Goal: Task Accomplishment & Management: Use online tool/utility

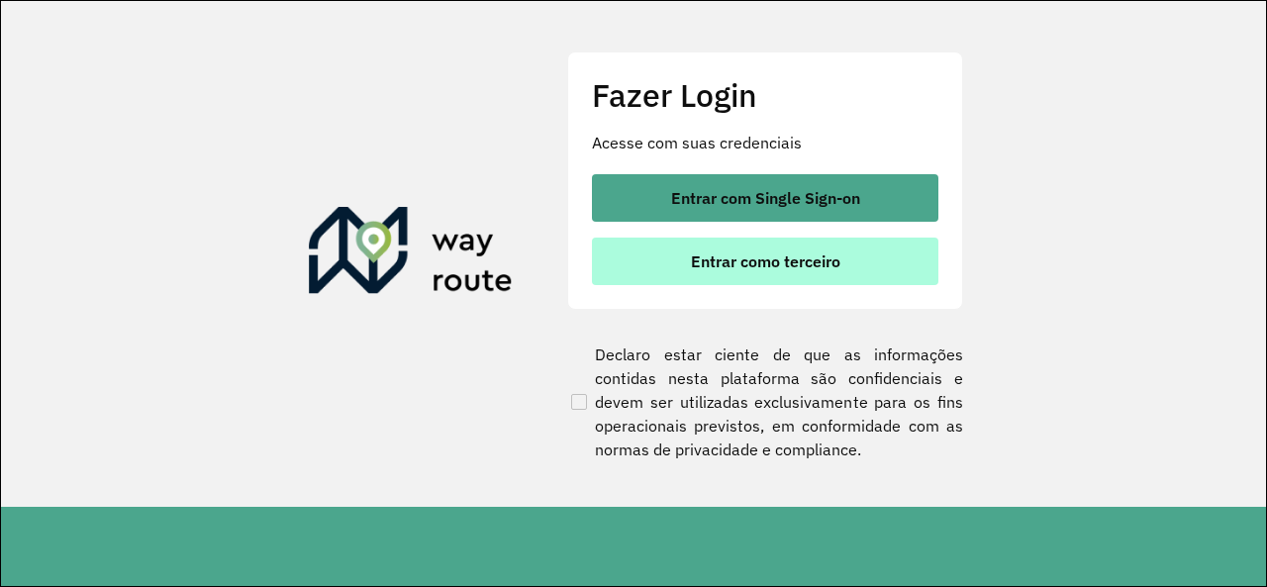
click at [744, 238] on button "Entrar como terceiro" at bounding box center [765, 260] width 346 height 47
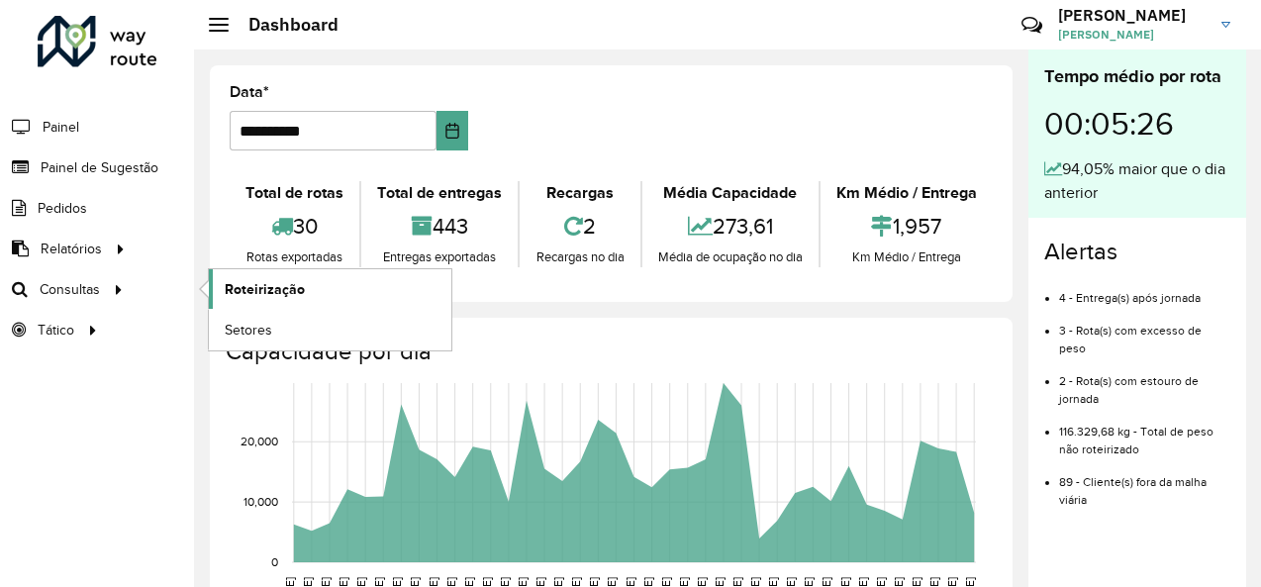
click at [258, 296] on span "Roteirização" at bounding box center [265, 289] width 80 height 21
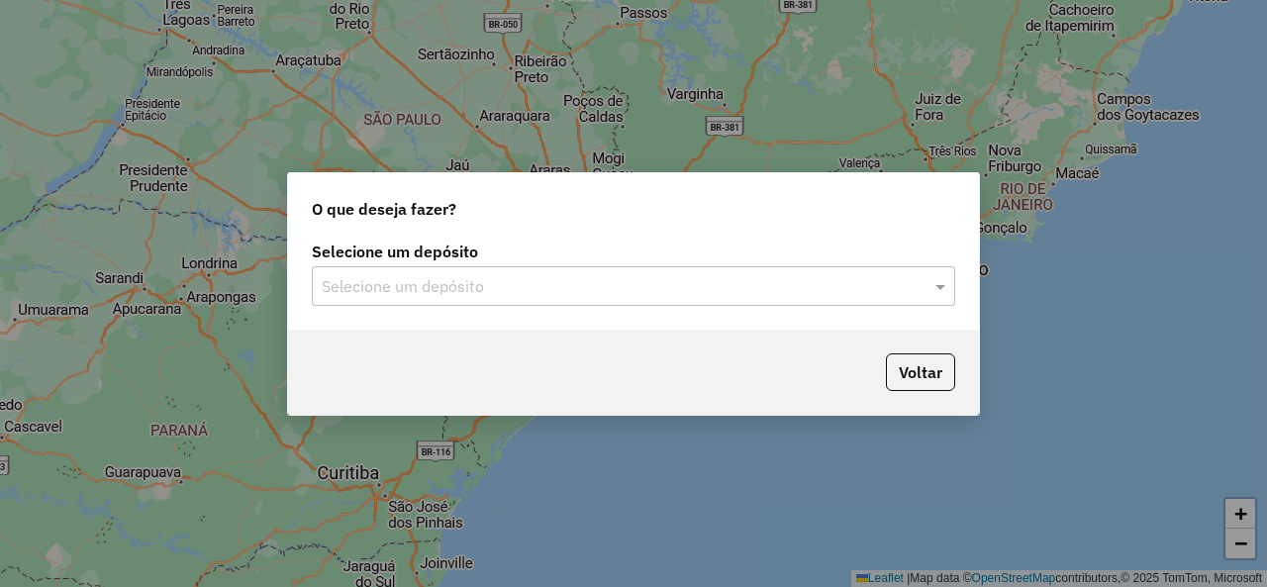
click at [411, 293] on input "text" at bounding box center [614, 287] width 584 height 24
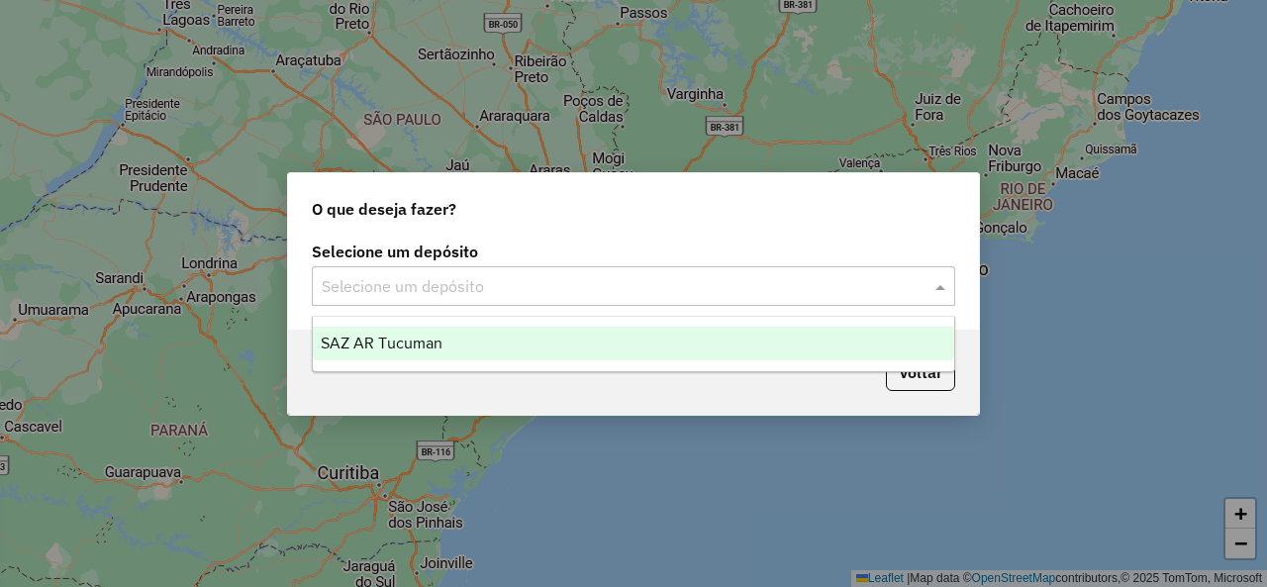
click at [428, 347] on span "SAZ AR Tucuman" at bounding box center [382, 342] width 122 height 17
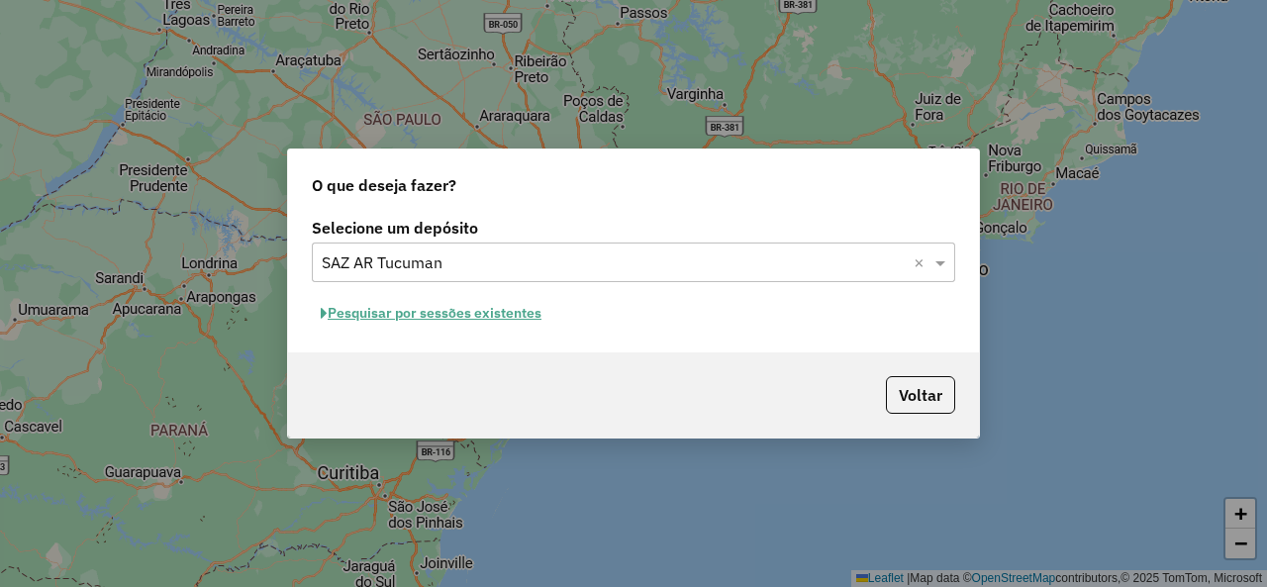
click at [453, 315] on button "Pesquisar por sessões existentes" at bounding box center [431, 313] width 238 height 31
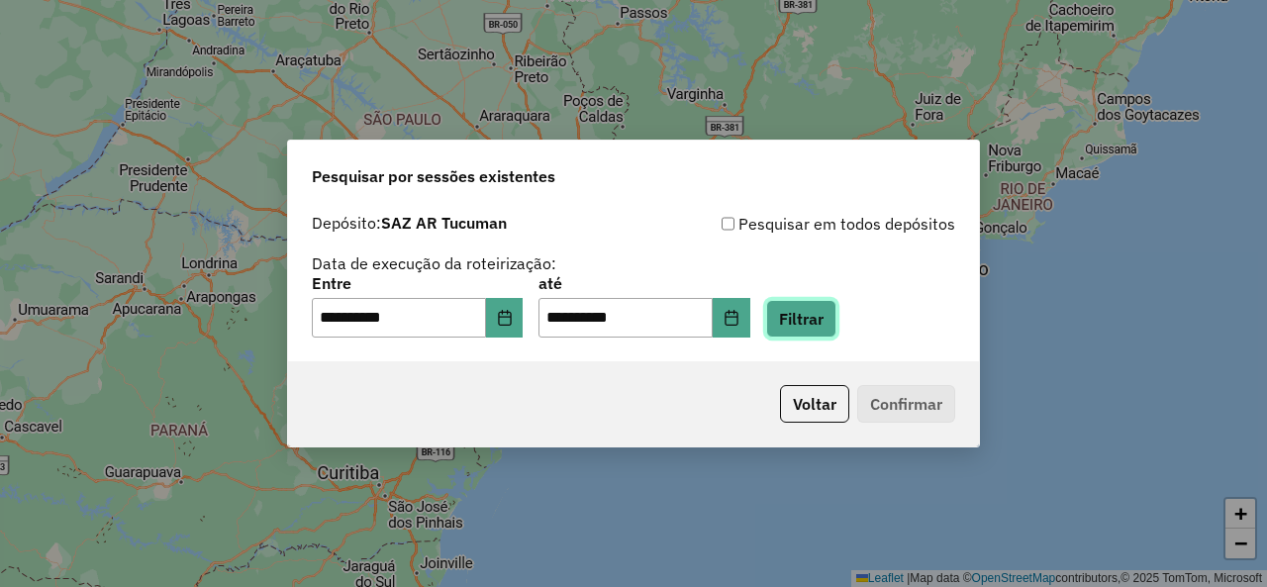
click at [836, 328] on button "Filtrar" at bounding box center [801, 319] width 70 height 38
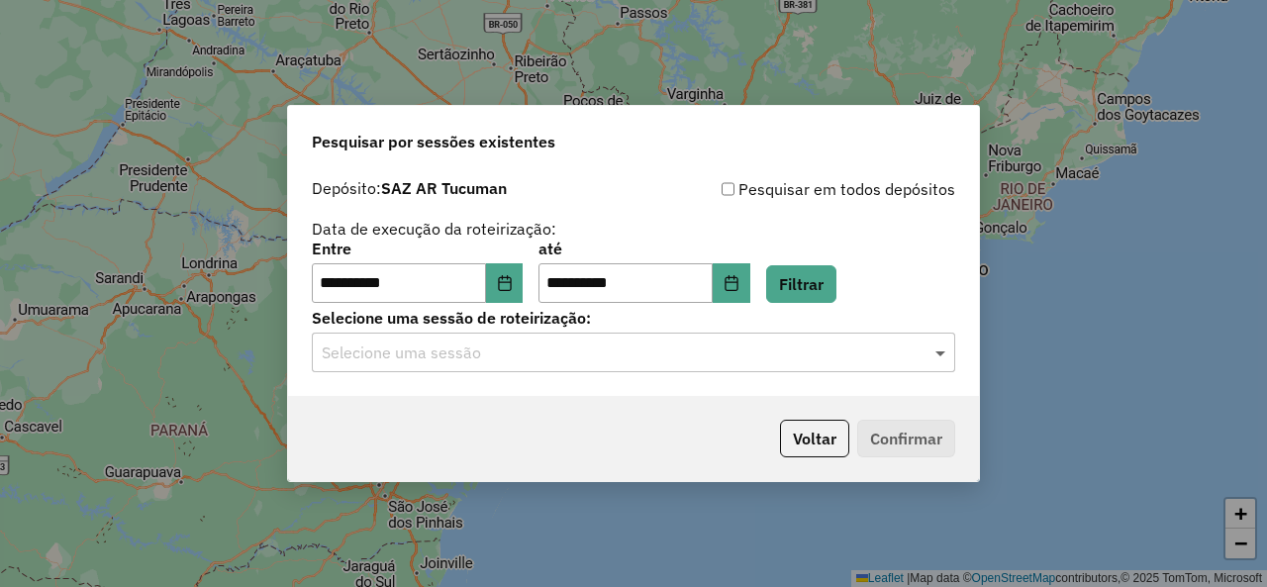
click at [936, 350] on span at bounding box center [942, 352] width 25 height 24
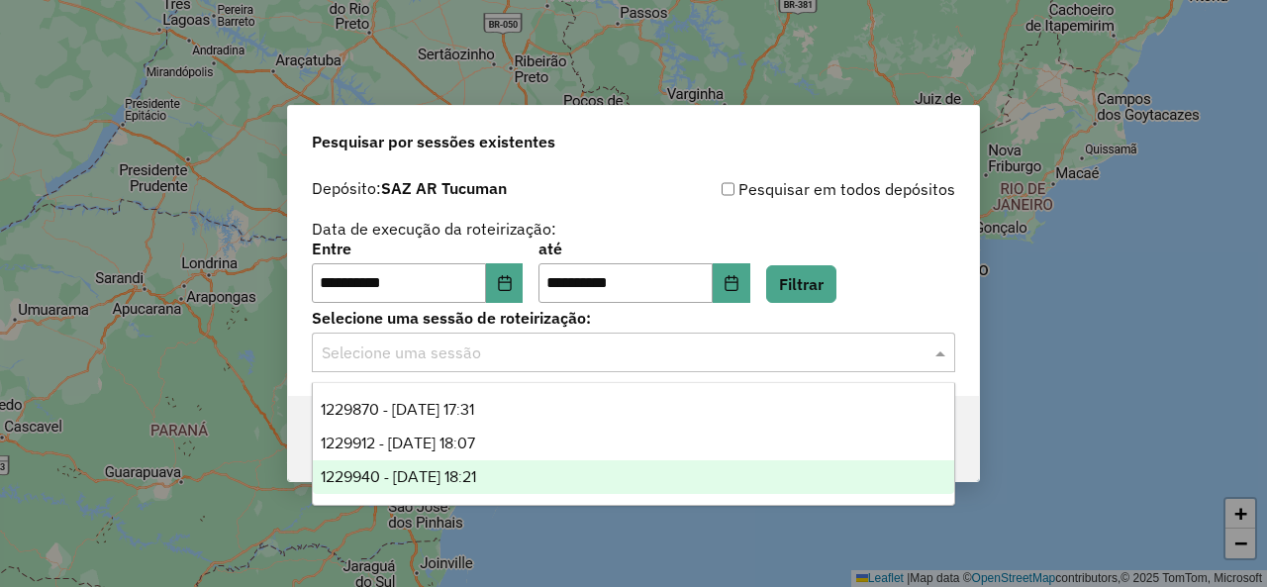
click at [566, 464] on div "1229940 - 15/08/2025 18:21" at bounding box center [633, 477] width 640 height 34
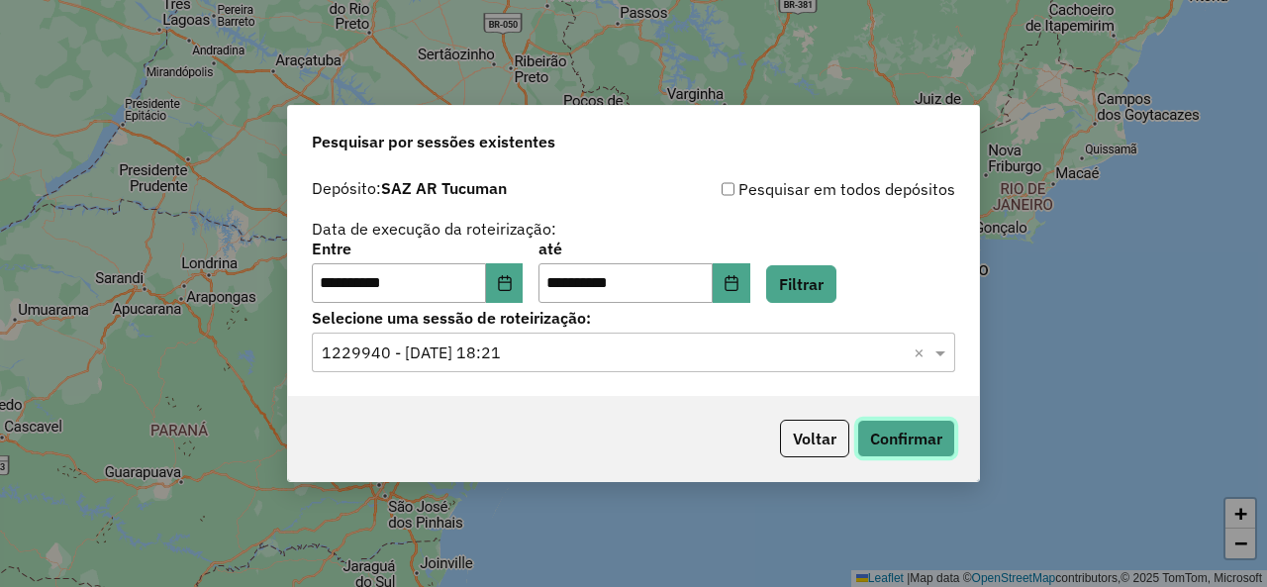
click at [889, 446] on button "Confirmar" at bounding box center [906, 439] width 98 height 38
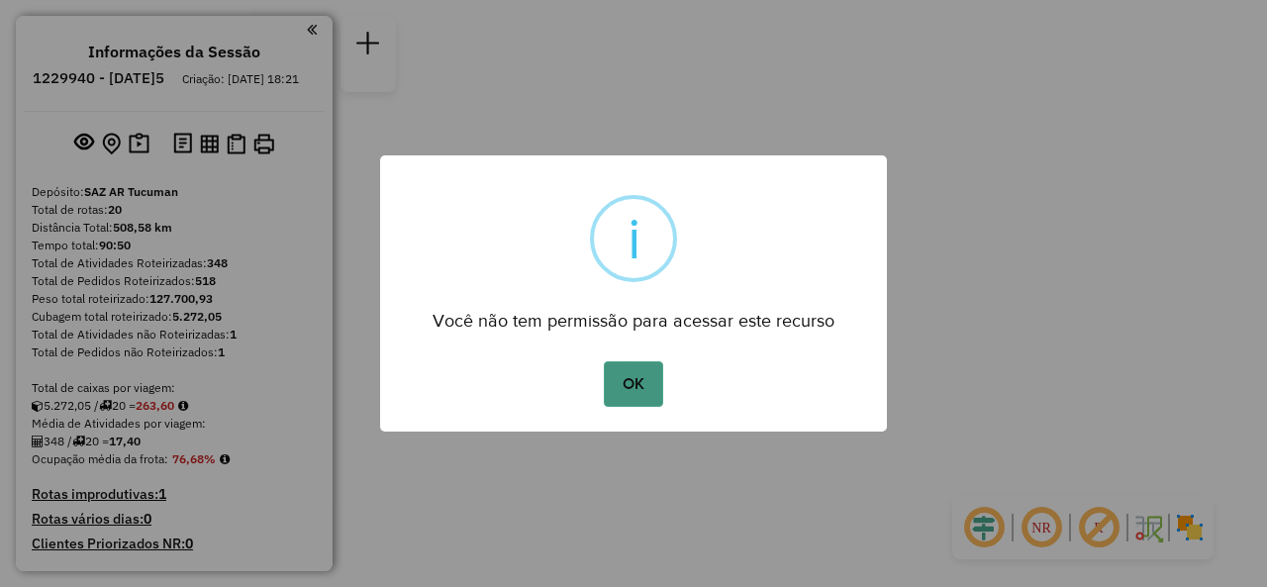
click at [621, 375] on button "OK" at bounding box center [633, 384] width 58 height 46
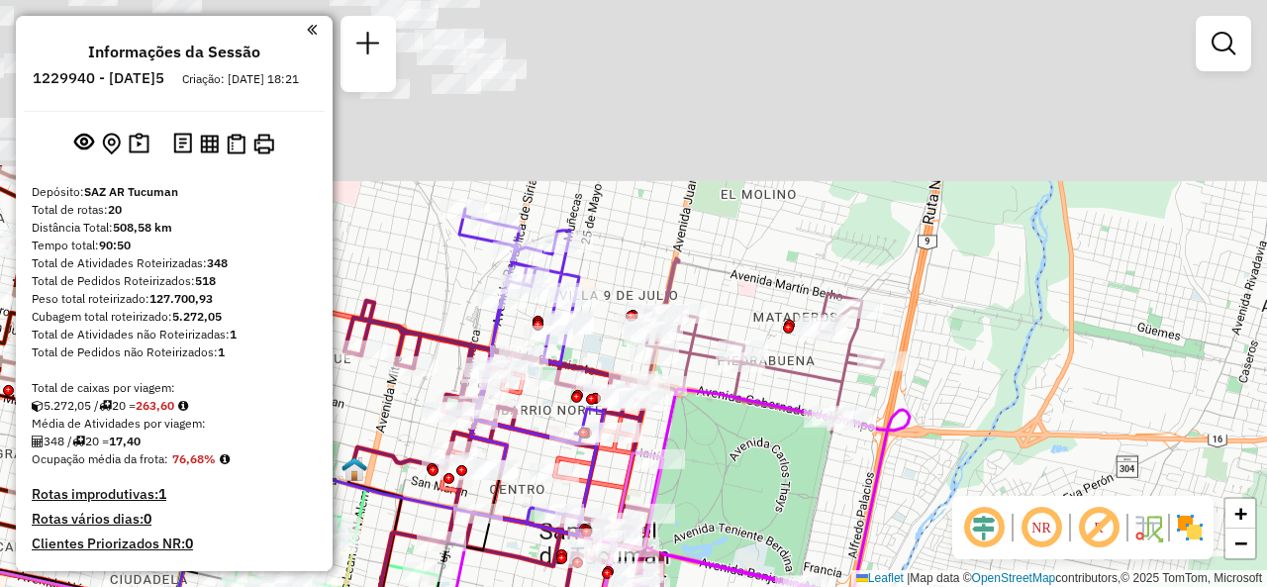
drag, startPoint x: 681, startPoint y: 90, endPoint x: 652, endPoint y: 266, distance: 178.5
click at [651, 264] on div "Janela de atendimento Grade de atendimento Capacidade Transportadoras Veículos …" at bounding box center [633, 293] width 1267 height 587
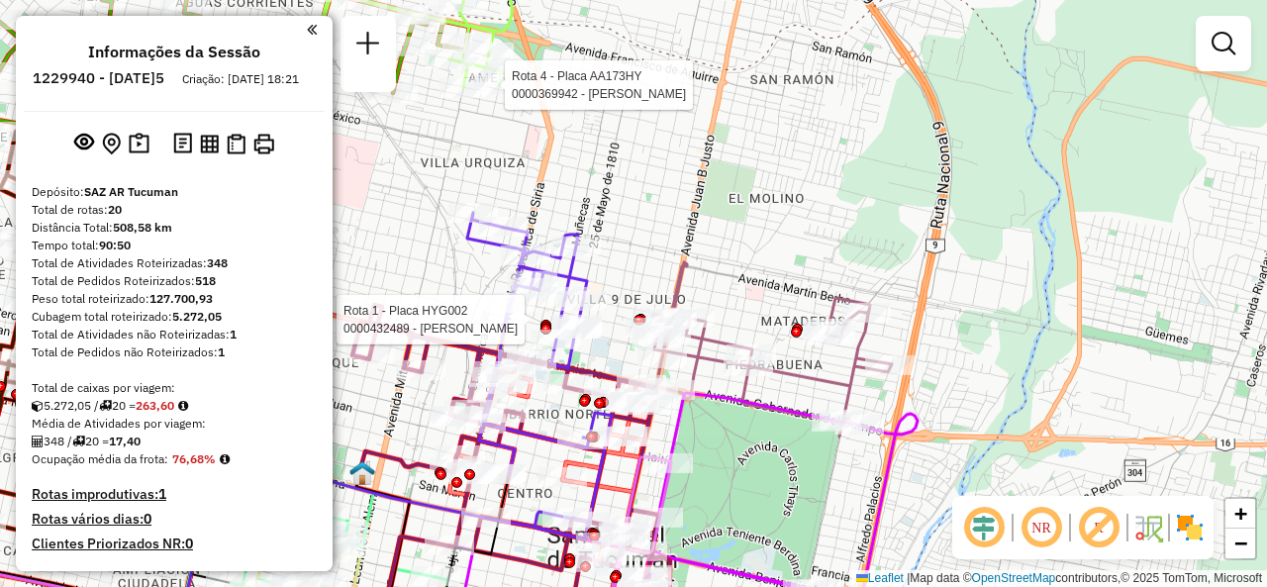
select select "**********"
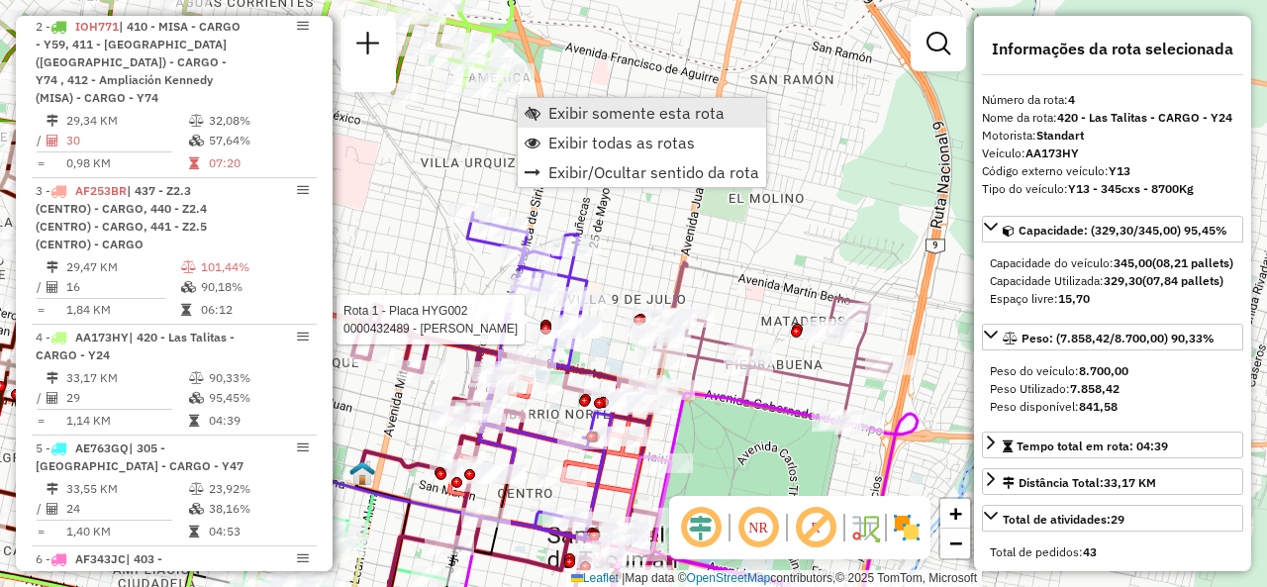
scroll to position [1142, 0]
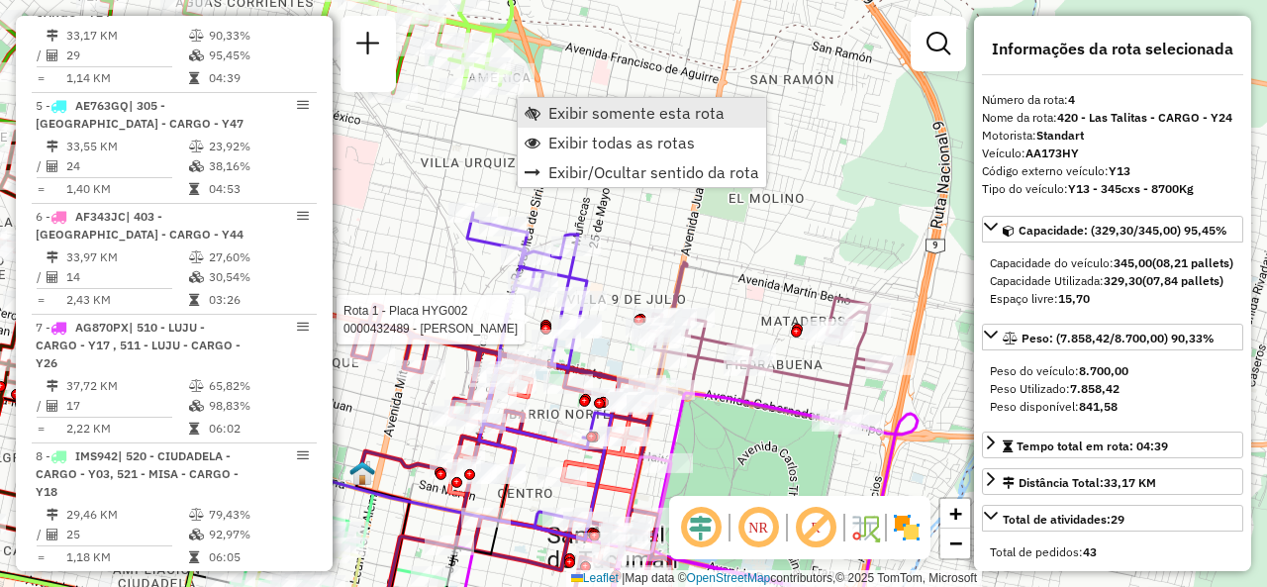
click at [549, 120] on span "Exibir somente esta rota" at bounding box center [636, 113] width 176 height 16
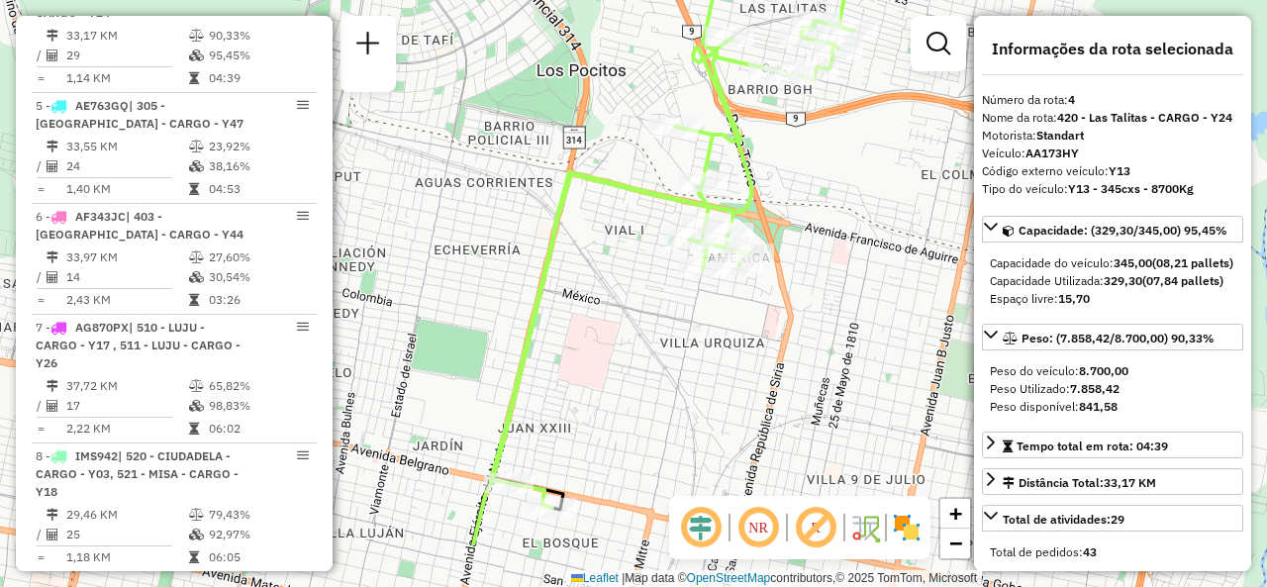
drag, startPoint x: 770, startPoint y: 272, endPoint x: 829, endPoint y: 169, distance: 118.8
click at [829, 169] on div "Janela de atendimento Grade de atendimento Capacidade Transportadoras Veículos …" at bounding box center [633, 293] width 1267 height 587
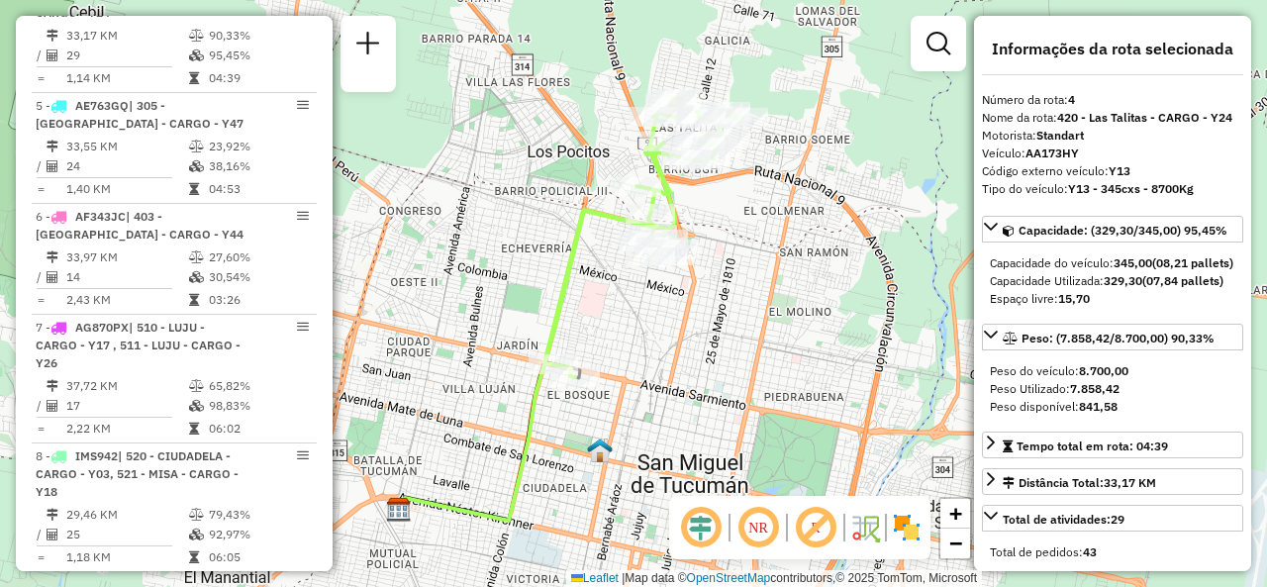
drag, startPoint x: 746, startPoint y: 306, endPoint x: 635, endPoint y: 339, distance: 115.8
click at [635, 339] on div "Janela de atendimento Grade de atendimento Capacidade Transportadoras Veículos …" at bounding box center [633, 293] width 1267 height 587
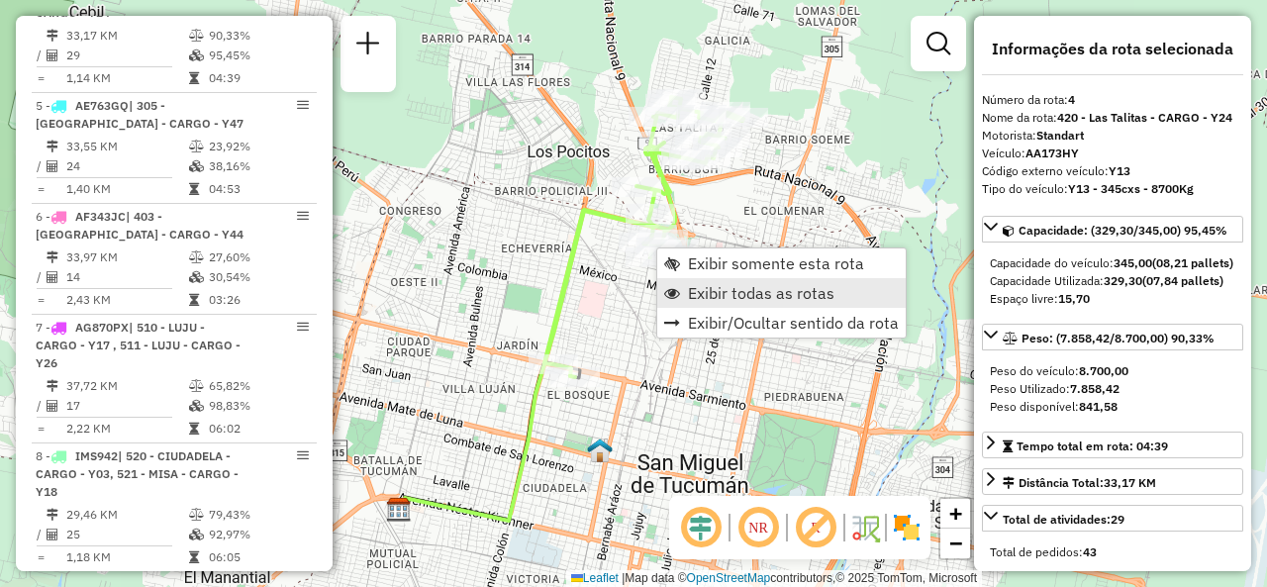
click at [688, 286] on span "Exibir todas as rotas" at bounding box center [761, 293] width 146 height 16
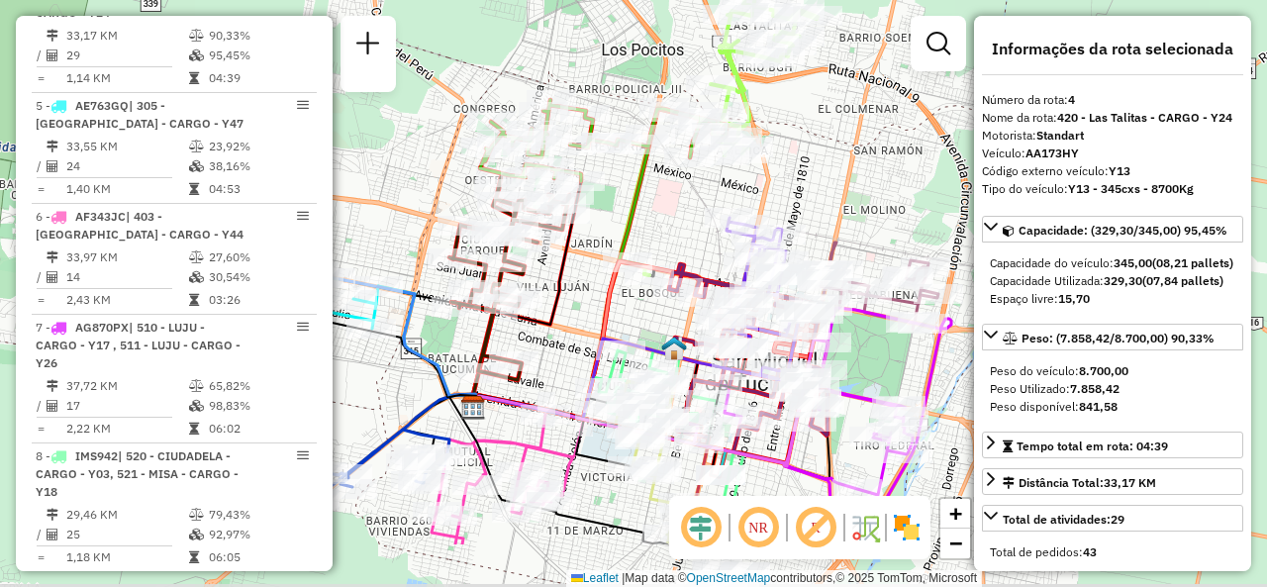
drag, startPoint x: 597, startPoint y: 338, endPoint x: 671, endPoint y: 236, distance: 126.1
click at [671, 236] on div "Janela de atendimento Grade de atendimento Capacidade Transportadoras Veículos …" at bounding box center [633, 293] width 1267 height 587
click at [629, 83] on div "Janela de atendimento Grade de atendimento Capacidade Transportadoras Veículos …" at bounding box center [633, 293] width 1267 height 587
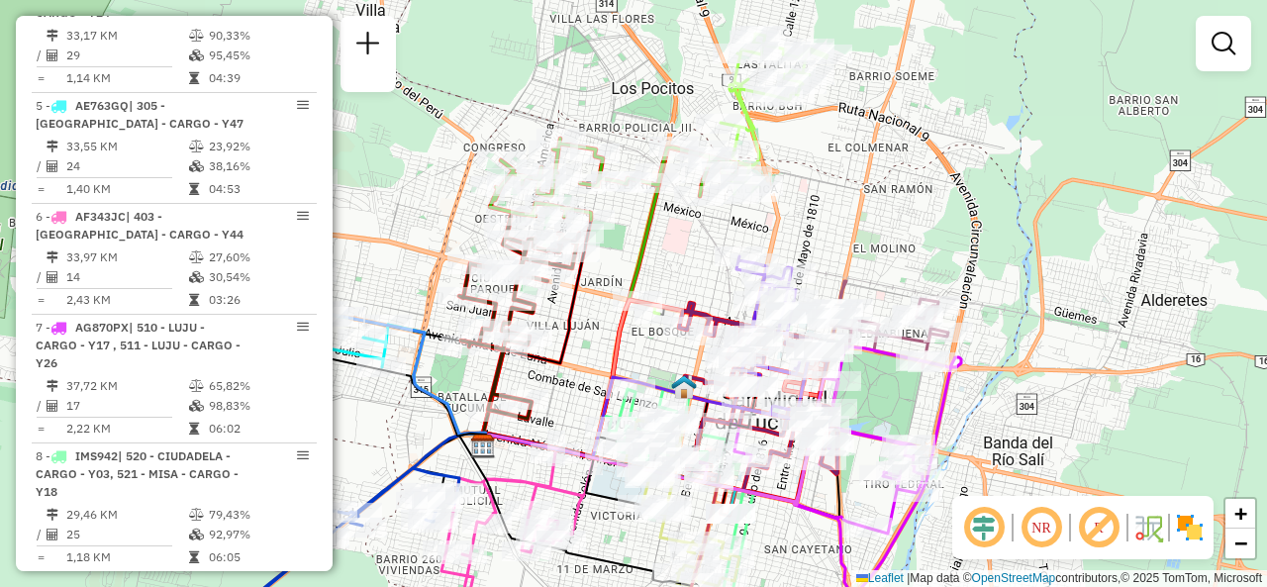
drag, startPoint x: 792, startPoint y: 177, endPoint x: 802, endPoint y: 216, distance: 39.8
click at [802, 216] on div "Janela de atendimento Grade de atendimento Capacidade Transportadoras Veículos …" at bounding box center [633, 293] width 1267 height 587
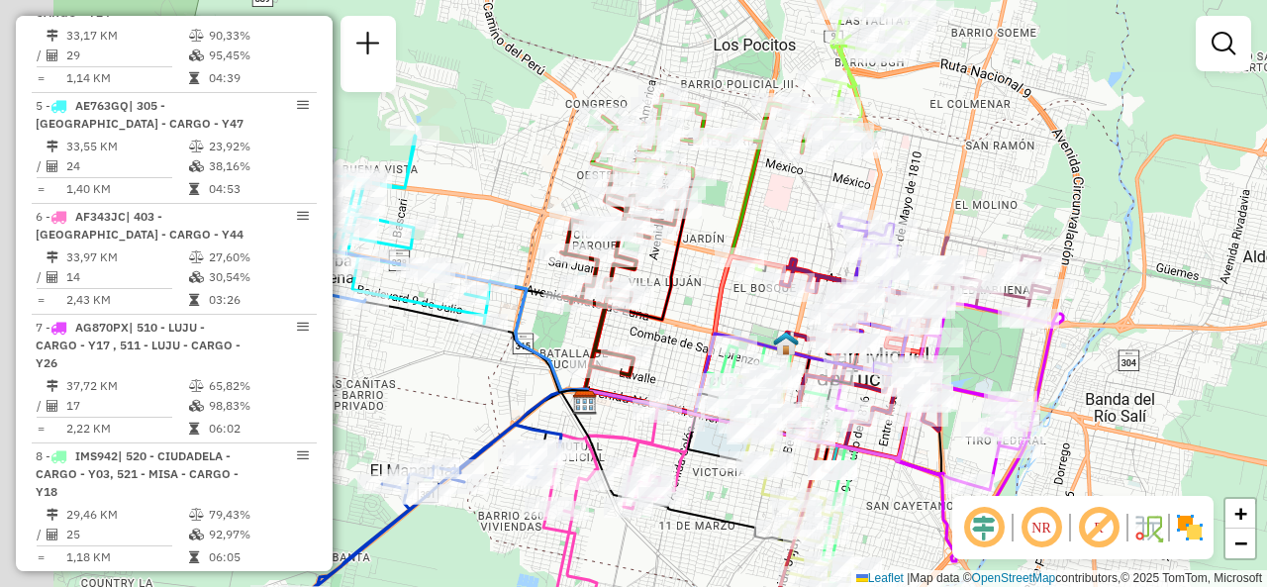
drag, startPoint x: 830, startPoint y: 246, endPoint x: 962, endPoint y: 222, distance: 133.9
click at [962, 222] on div "Janela de atendimento Grade de atendimento Capacidade Transportadoras Veículos …" at bounding box center [633, 293] width 1267 height 587
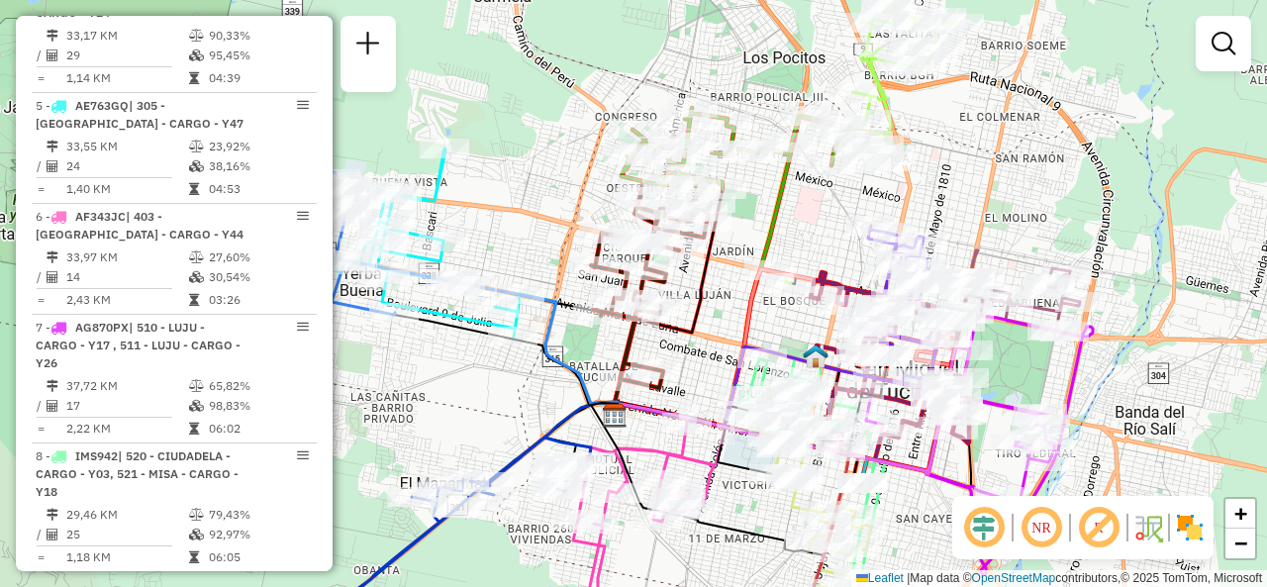
drag, startPoint x: 758, startPoint y: 219, endPoint x: 783, endPoint y: 163, distance: 60.7
click at [783, 163] on div "Janela de atendimento Grade de atendimento Capacidade Transportadoras Veículos …" at bounding box center [633, 293] width 1267 height 587
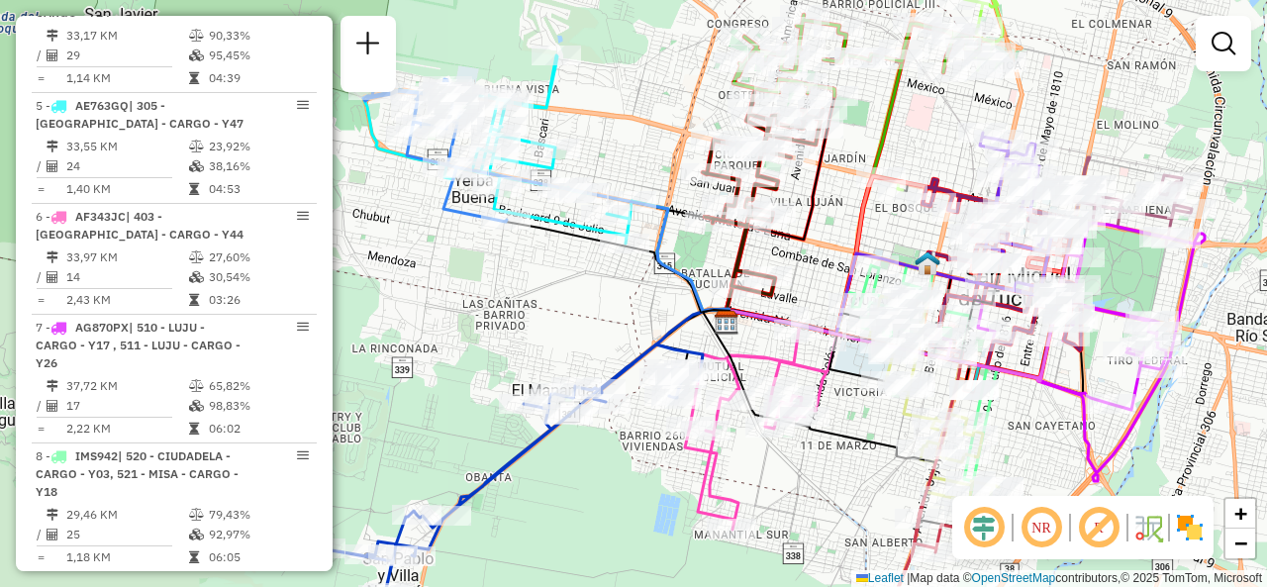
drag, startPoint x: 750, startPoint y: 253, endPoint x: 748, endPoint y: 193, distance: 60.4
click at [748, 193] on div "Janela de atendimento Grade de atendimento Capacidade Transportadoras Veículos …" at bounding box center [633, 293] width 1267 height 587
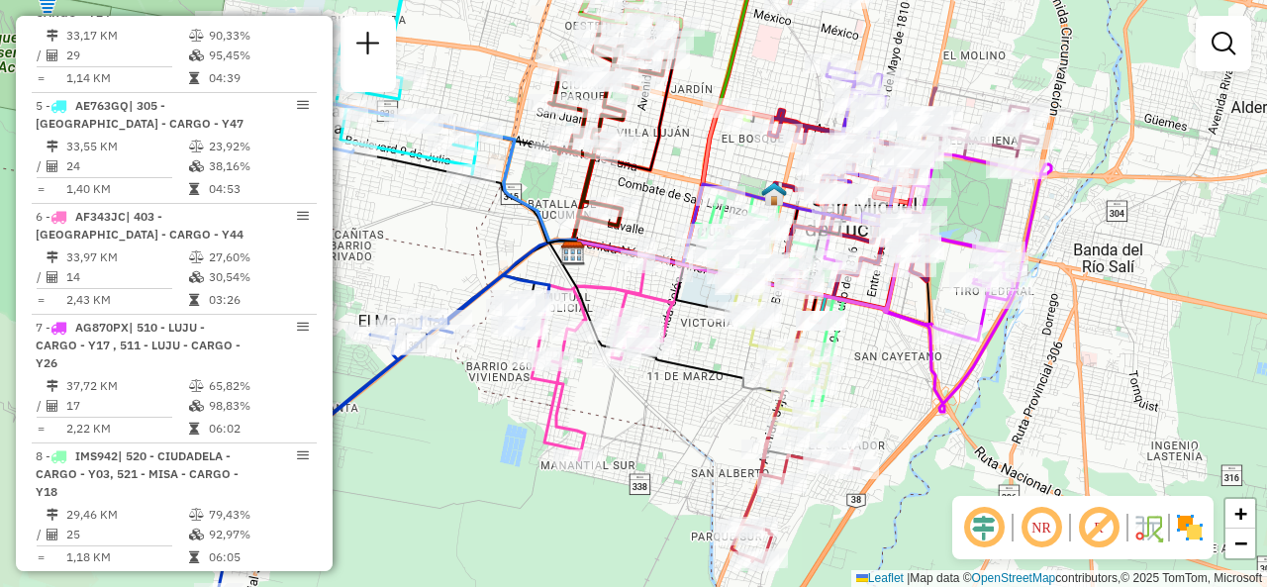
drag, startPoint x: 1040, startPoint y: 253, endPoint x: 948, endPoint y: 184, distance: 115.2
click at [948, 184] on div "Janela de atendimento Grade de atendimento Capacidade Transportadoras Veículos …" at bounding box center [633, 293] width 1267 height 587
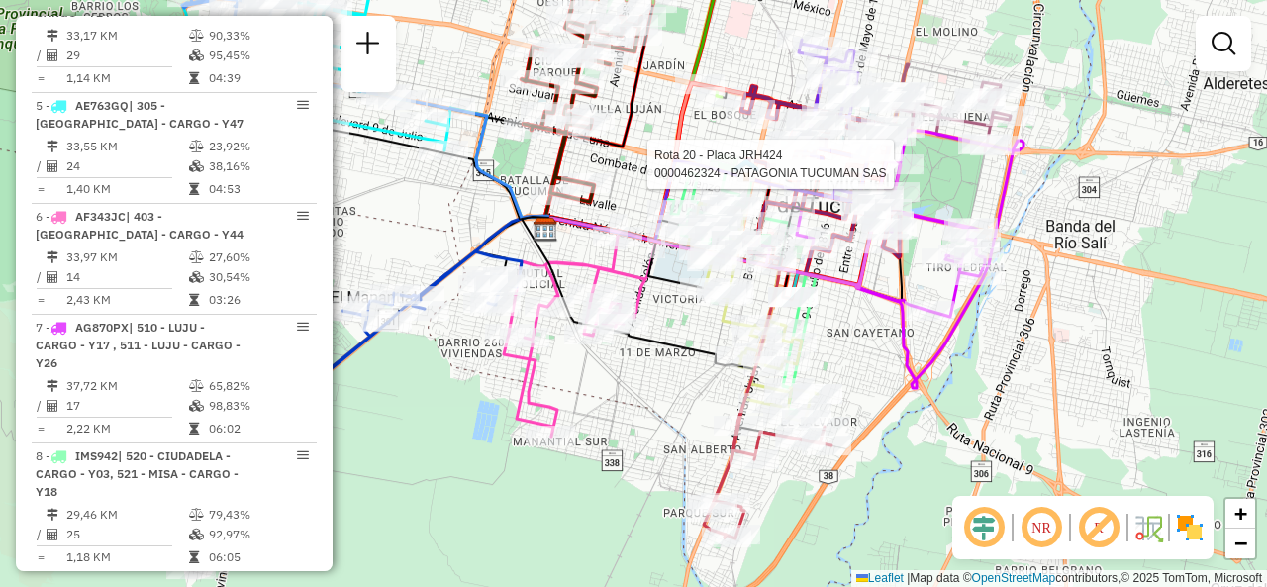
click at [857, 353] on div "Rota 20 - Placa JRH424 0000462324 - PATAGONIA TUCUMAN SAS Janela de atendimento…" at bounding box center [633, 293] width 1267 height 587
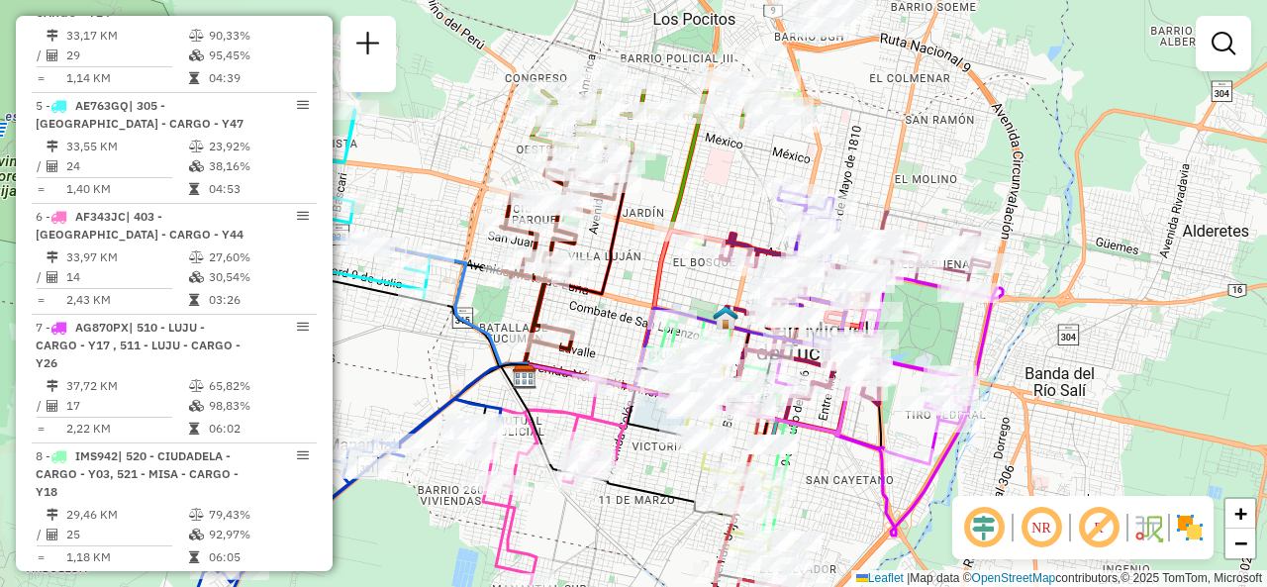
drag, startPoint x: 863, startPoint y: 347, endPoint x: 841, endPoint y: 508, distance: 161.8
click at [841, 508] on div "Janela de atendimento Grade de atendimento Capacidade Transportadoras Veículos …" at bounding box center [633, 293] width 1267 height 587
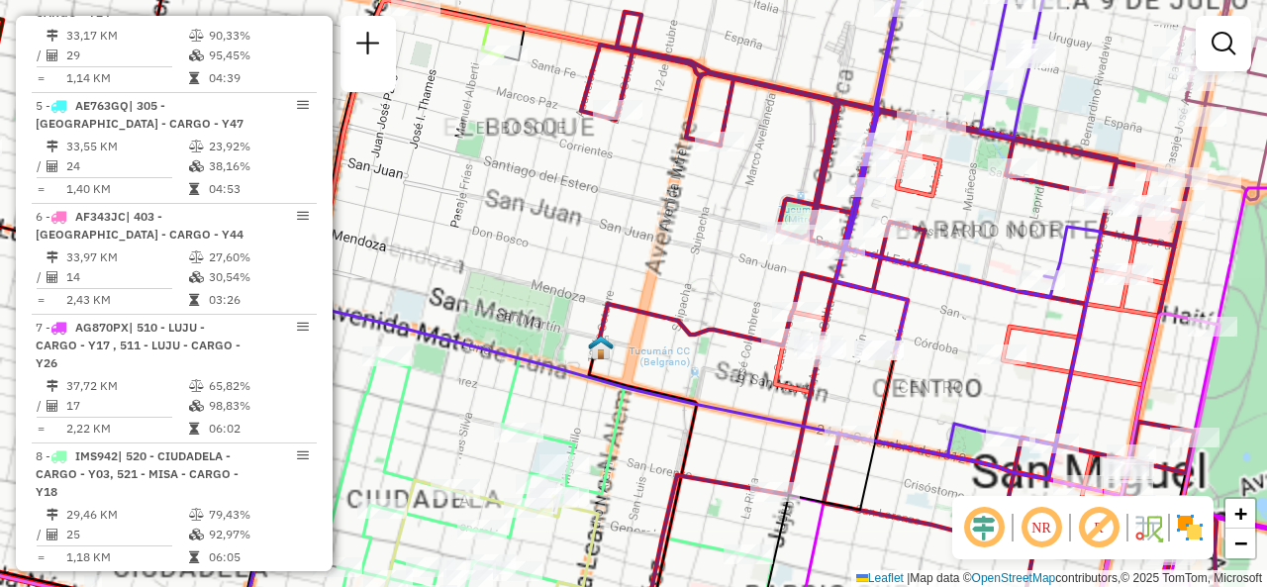
drag, startPoint x: 705, startPoint y: 292, endPoint x: 681, endPoint y: 278, distance: 27.5
click at [656, 270] on div "Janela de atendimento Grade de atendimento Capacidade Transportadoras Veículos …" at bounding box center [633, 293] width 1267 height 587
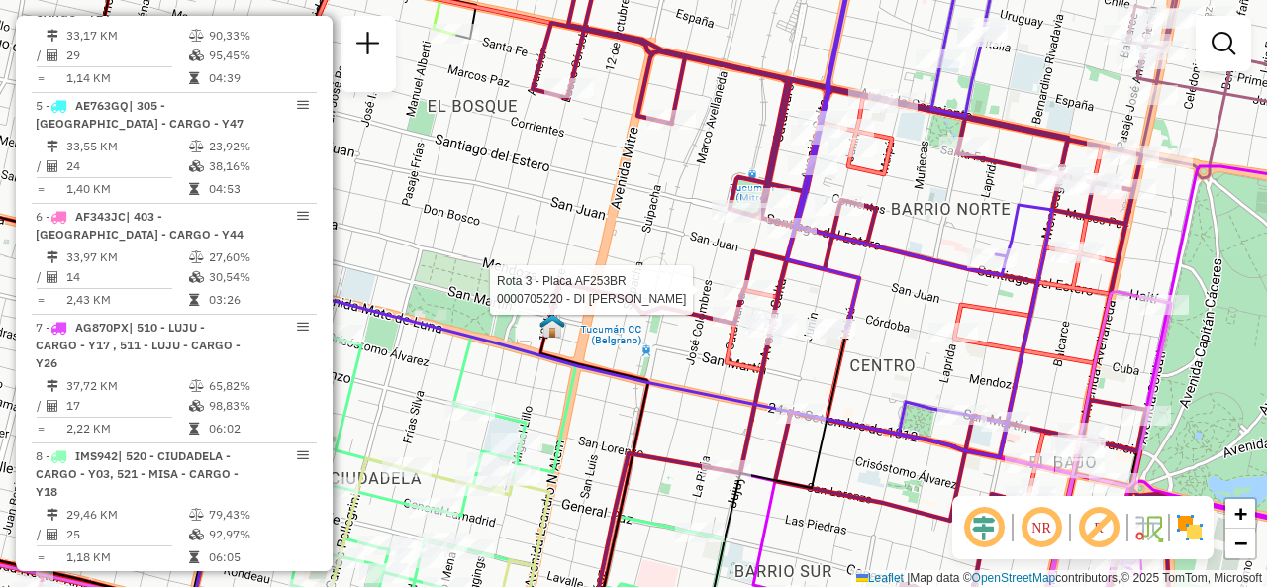
select select "**********"
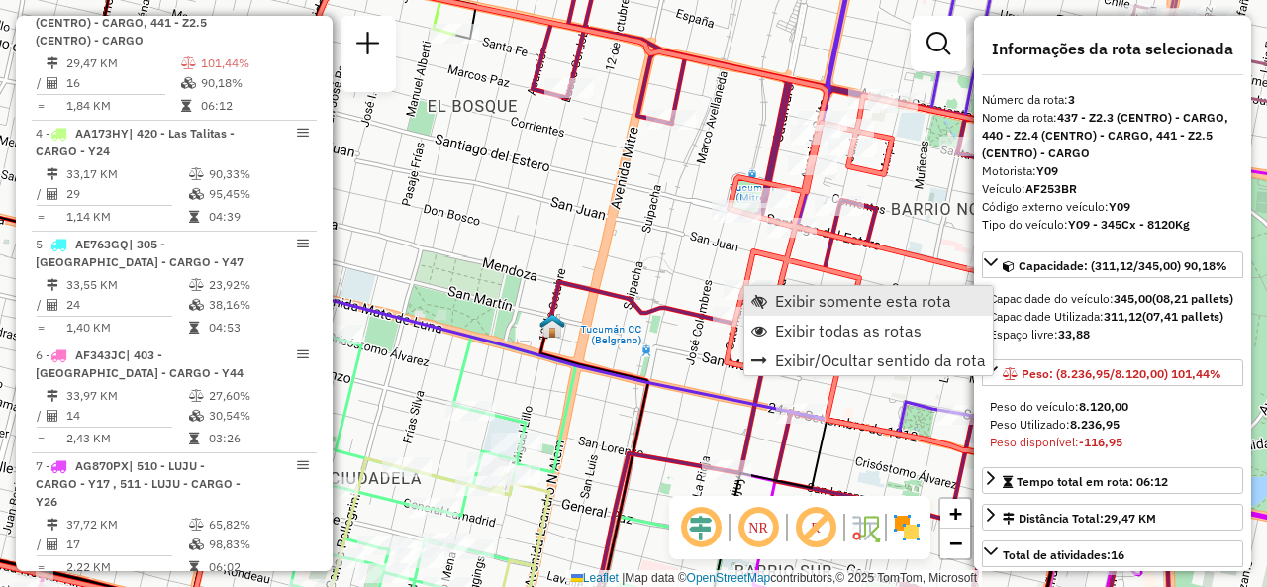
scroll to position [996, 0]
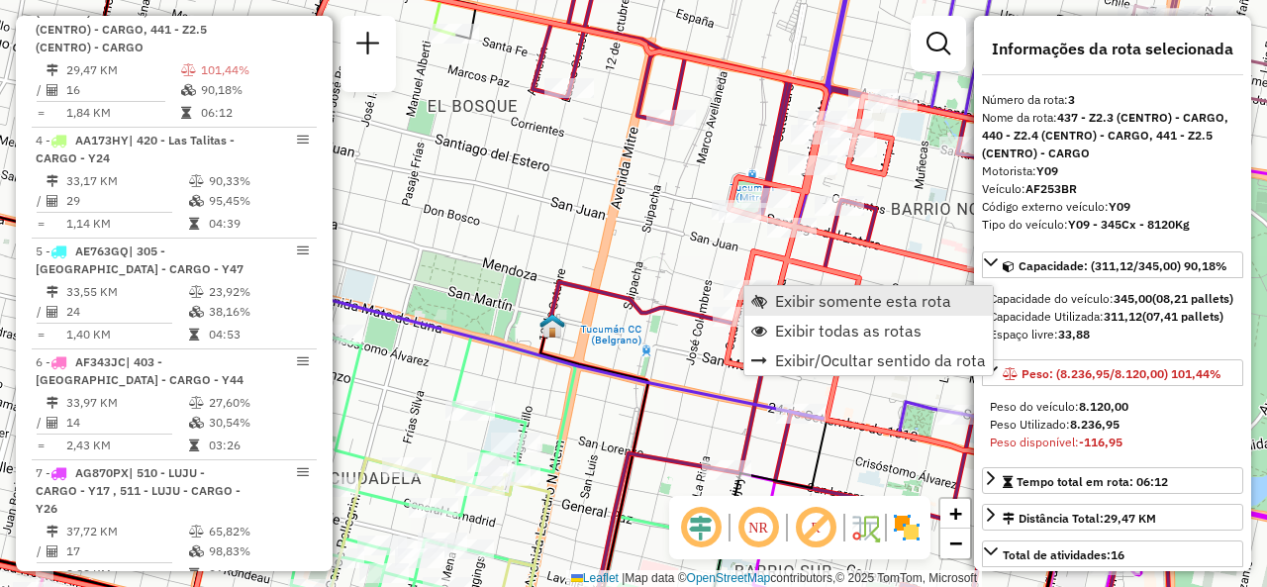
click at [771, 290] on link "Exibir somente esta rota" at bounding box center [868, 301] width 248 height 30
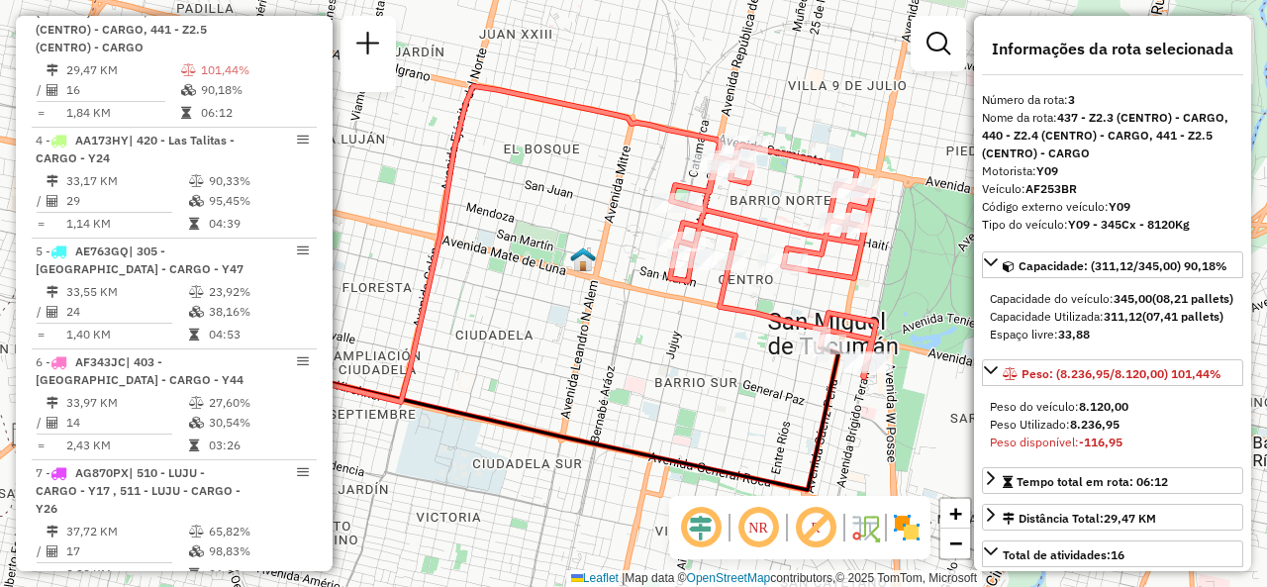
drag, startPoint x: 844, startPoint y: 349, endPoint x: 737, endPoint y: 343, distance: 107.0
click at [737, 343] on div "Janela de atendimento Grade de atendimento Capacidade Transportadoras Veículos …" at bounding box center [633, 293] width 1267 height 587
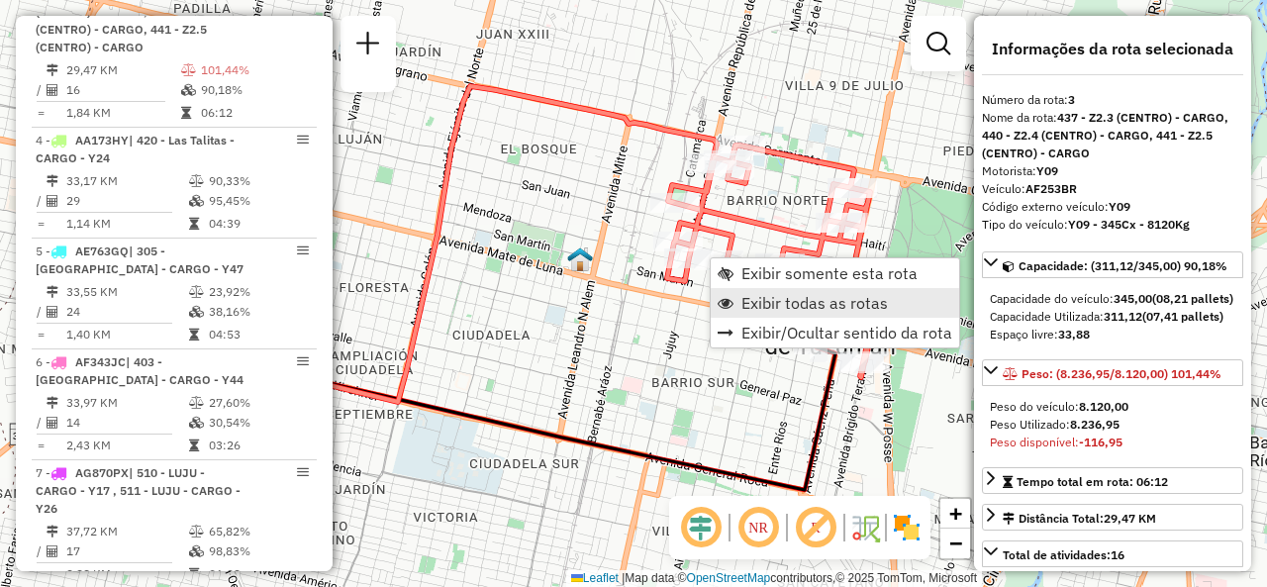
click at [748, 305] on span "Exibir todas as rotas" at bounding box center [814, 303] width 146 height 16
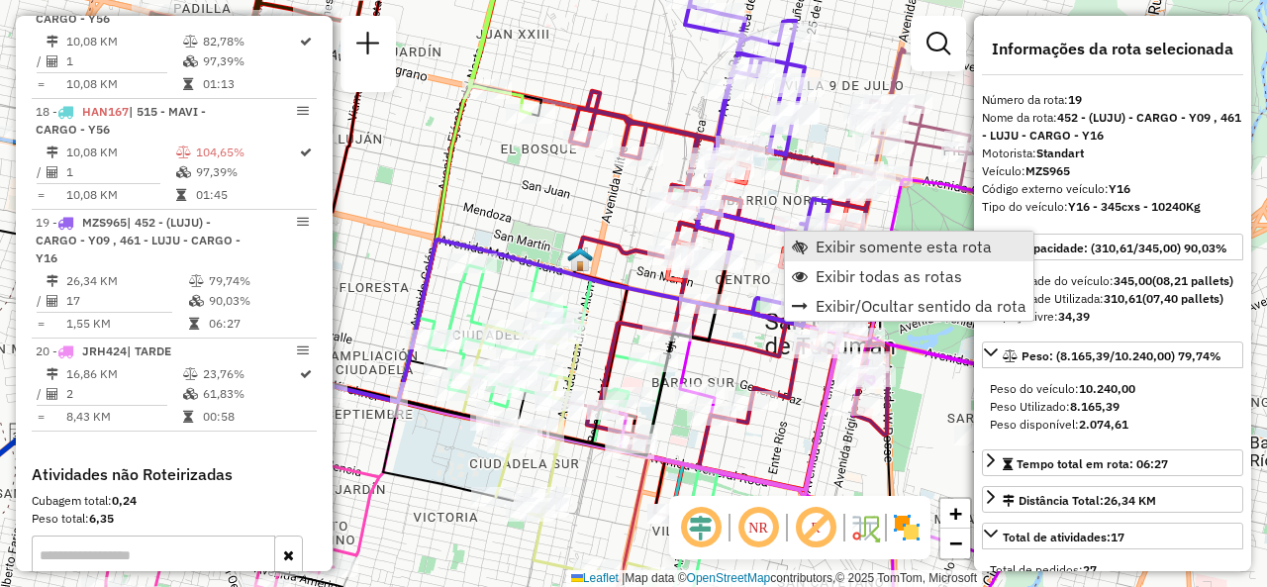
click at [815, 243] on span "Exibir somente esta rota" at bounding box center [903, 246] width 176 height 16
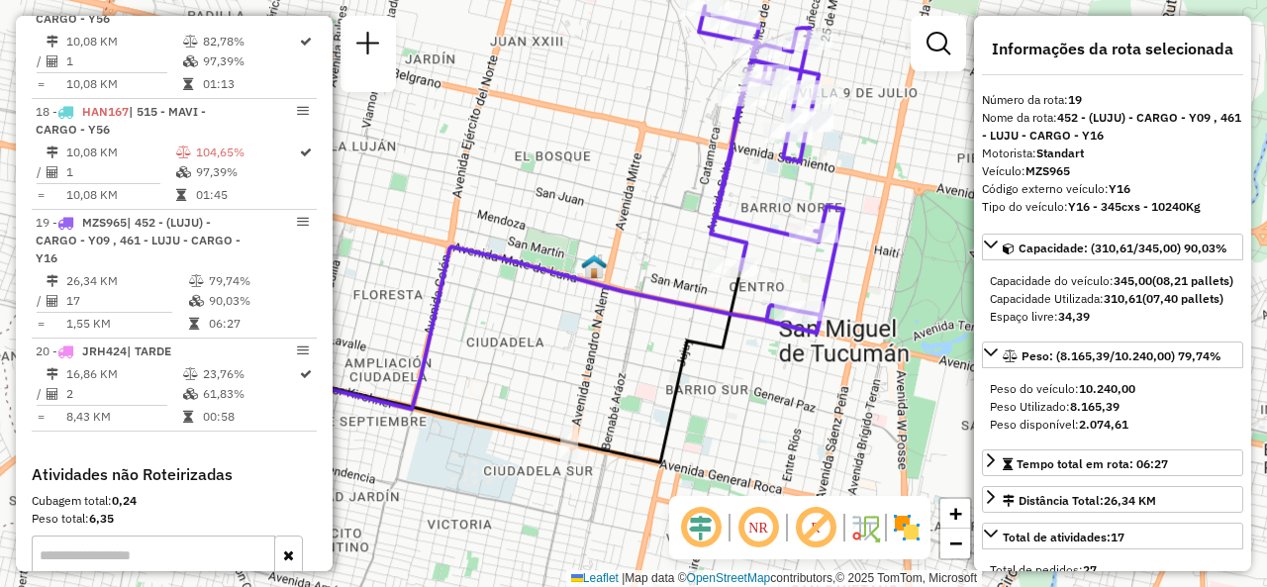
scroll to position [3049, 0]
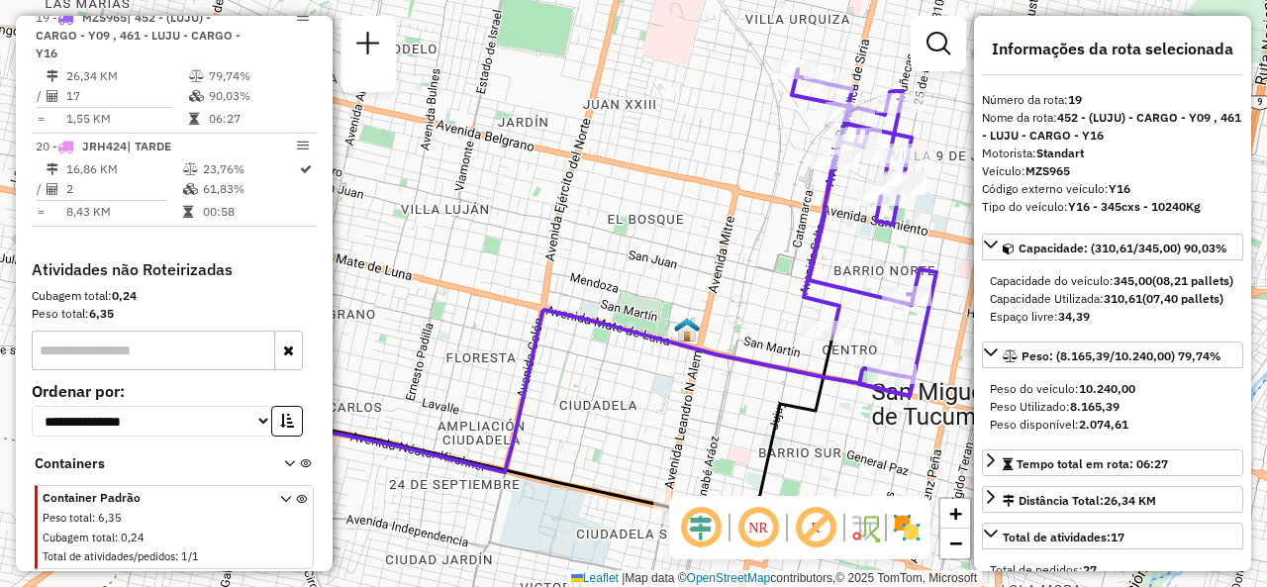
drag, startPoint x: 811, startPoint y: 252, endPoint x: 671, endPoint y: 233, distance: 141.9
click at [671, 233] on div "Janela de atendimento Grade de atendimento Capacidade Transportadoras Veículos …" at bounding box center [633, 293] width 1267 height 587
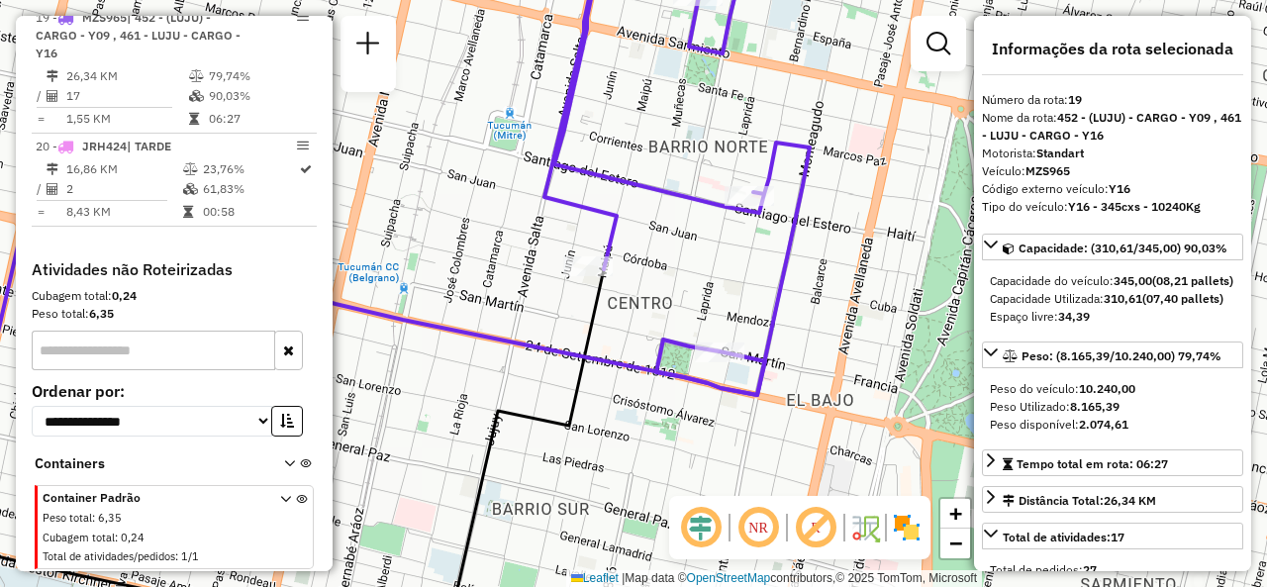
drag, startPoint x: 721, startPoint y: 295, endPoint x: 710, endPoint y: 286, distance: 14.1
click at [710, 286] on div "Janela de atendimento Grade de atendimento Capacidade Transportadoras Veículos …" at bounding box center [633, 293] width 1267 height 587
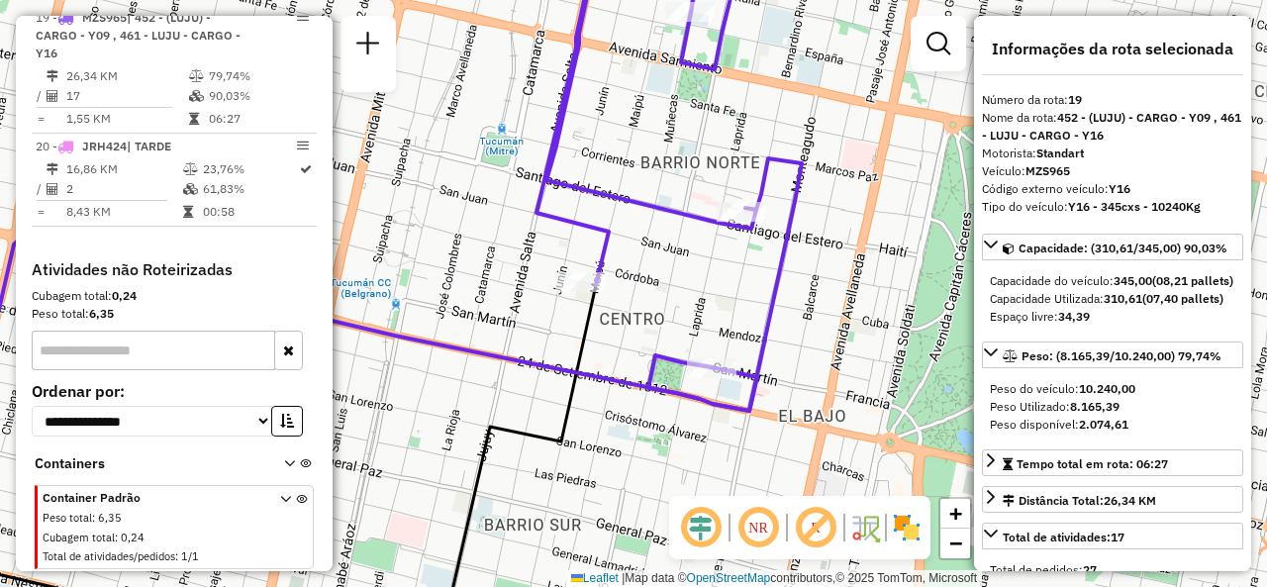
click at [653, 168] on div "Janela de atendimento Grade de atendimento Capacidade Transportadoras Veículos …" at bounding box center [633, 293] width 1267 height 587
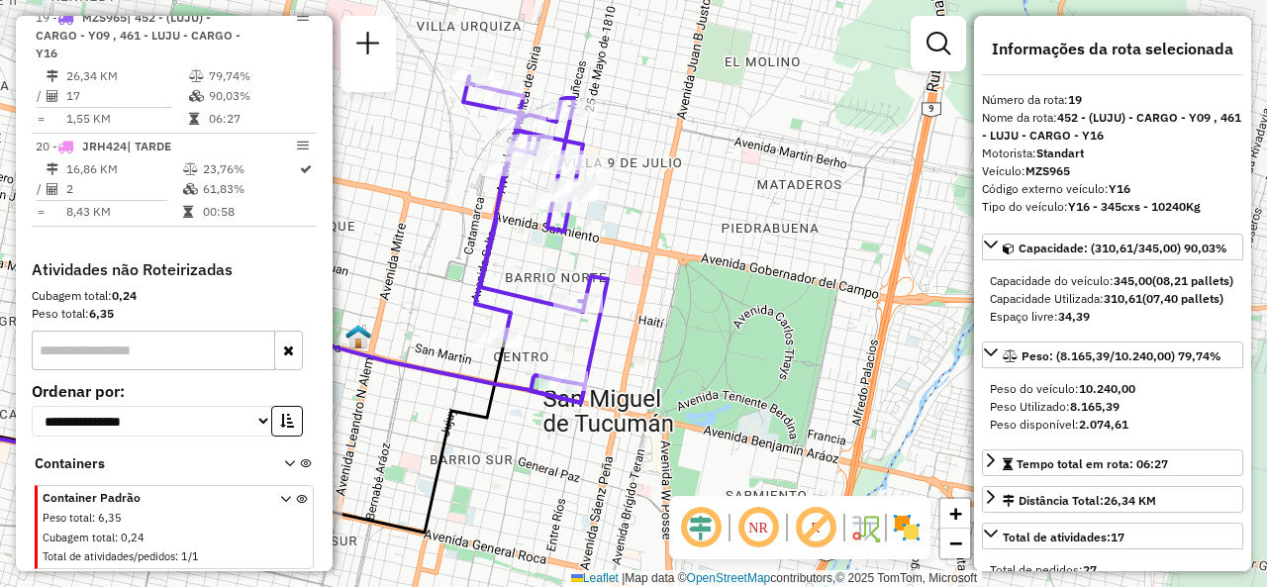
drag, startPoint x: 727, startPoint y: 243, endPoint x: 645, endPoint y: 266, distance: 85.2
click at [658, 270] on div "Janela de atendimento Grade de atendimento Capacidade Transportadoras Veículos …" at bounding box center [633, 293] width 1267 height 587
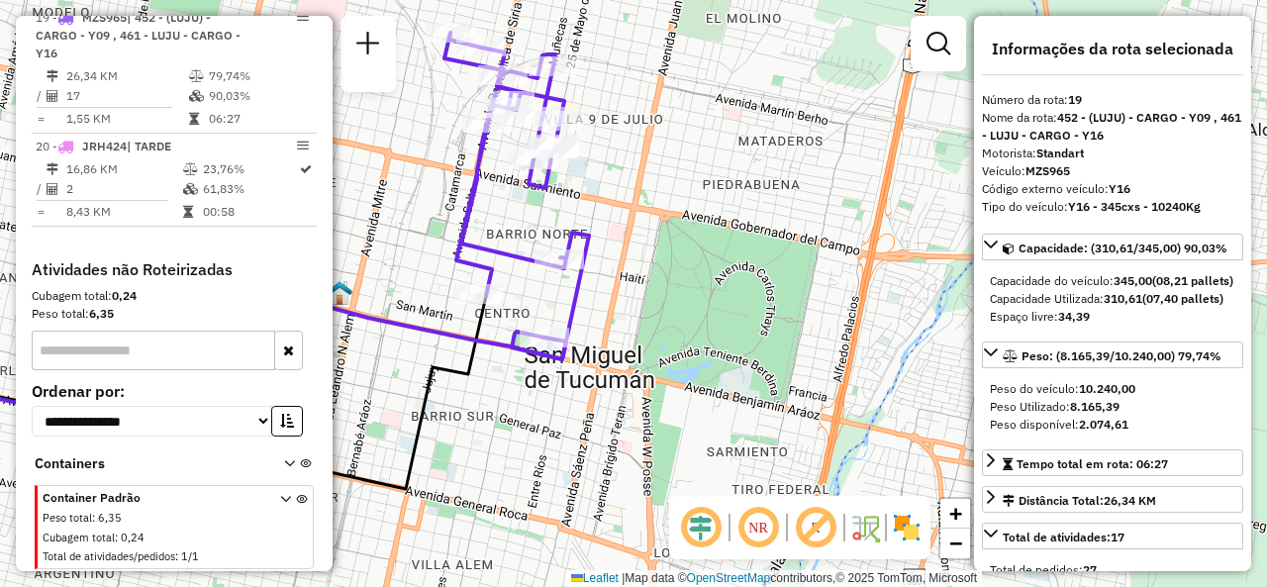
drag, startPoint x: 621, startPoint y: 318, endPoint x: 610, endPoint y: 270, distance: 49.0
click at [610, 270] on div "Janela de atendimento Grade de atendimento Capacidade Transportadoras Veículos …" at bounding box center [633, 293] width 1267 height 587
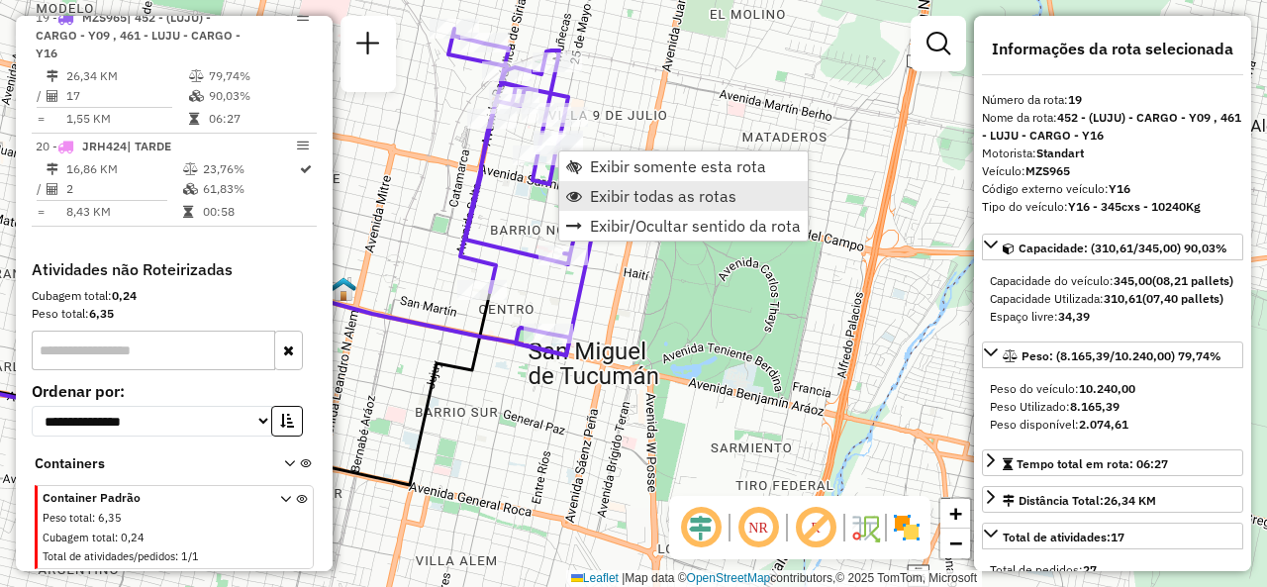
click at [604, 195] on span "Exibir todas as rotas" at bounding box center [663, 196] width 146 height 16
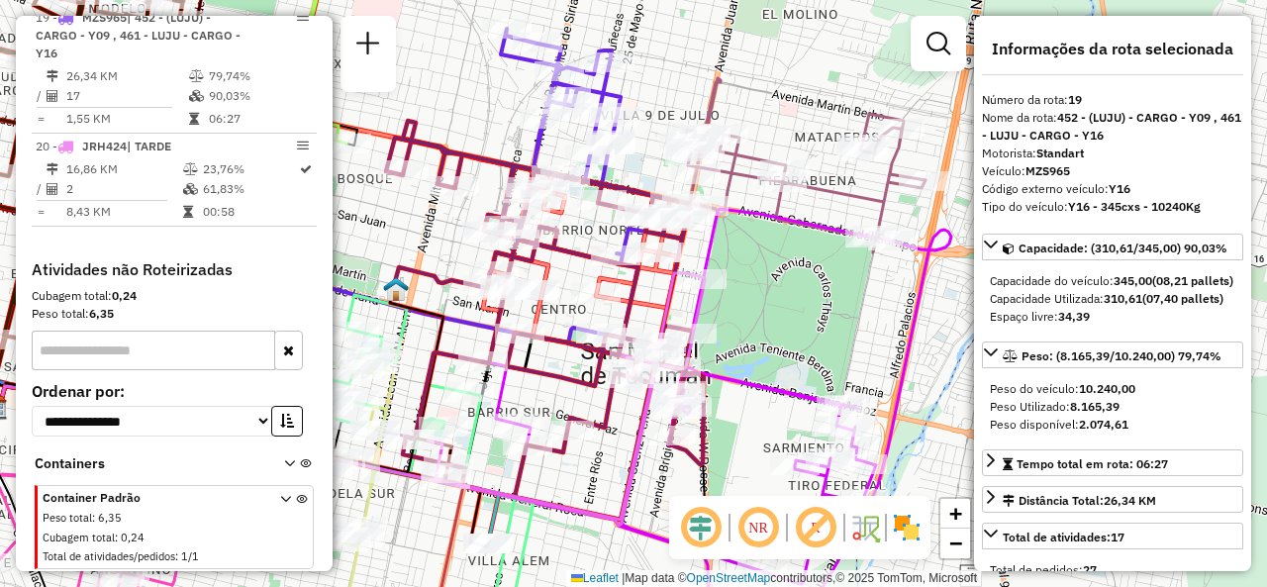
drag, startPoint x: 528, startPoint y: 270, endPoint x: 605, endPoint y: 279, distance: 76.7
click at [605, 279] on div "Janela de atendimento Grade de atendimento Capacidade Transportadoras Veículos …" at bounding box center [633, 293] width 1267 height 587
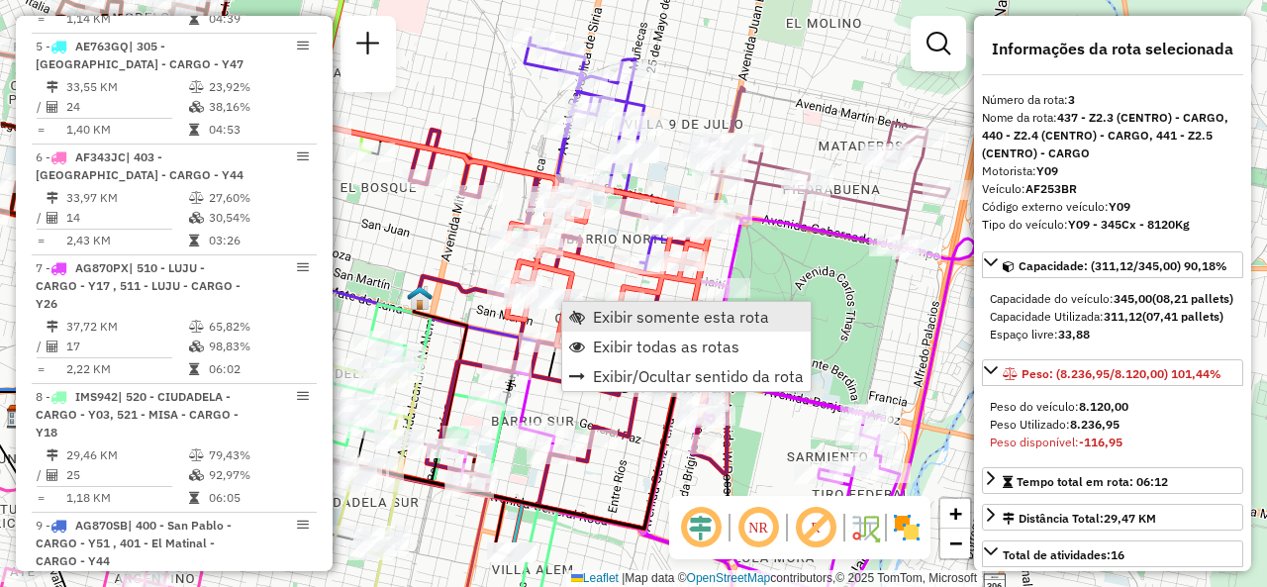
scroll to position [996, 0]
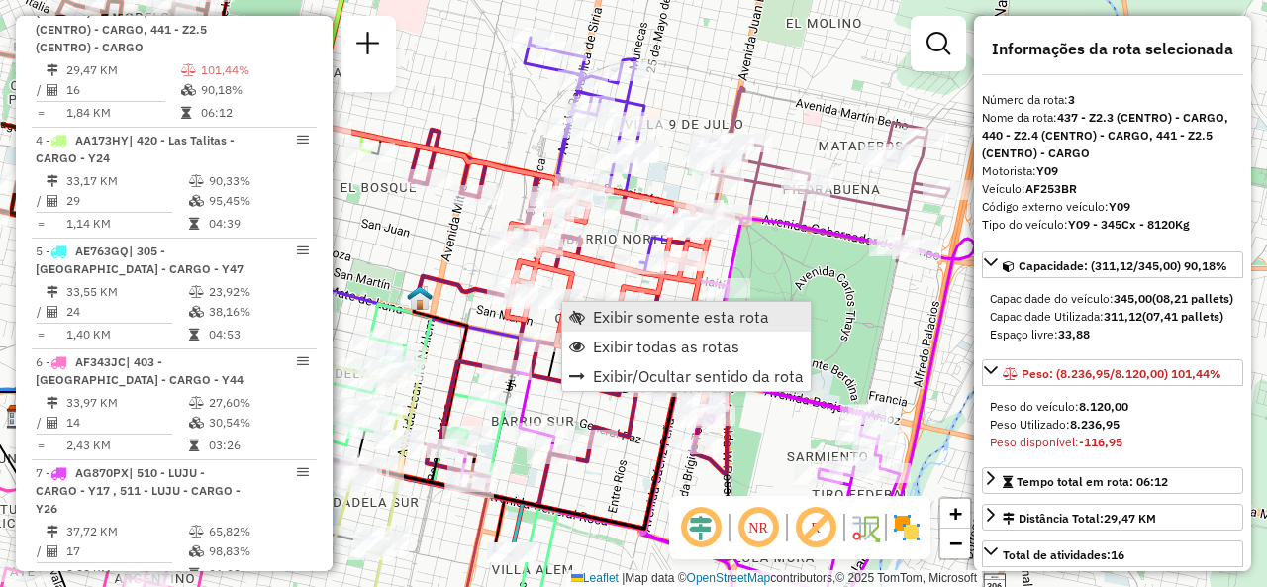
click at [595, 310] on span "Exibir somente esta rota" at bounding box center [681, 317] width 176 height 16
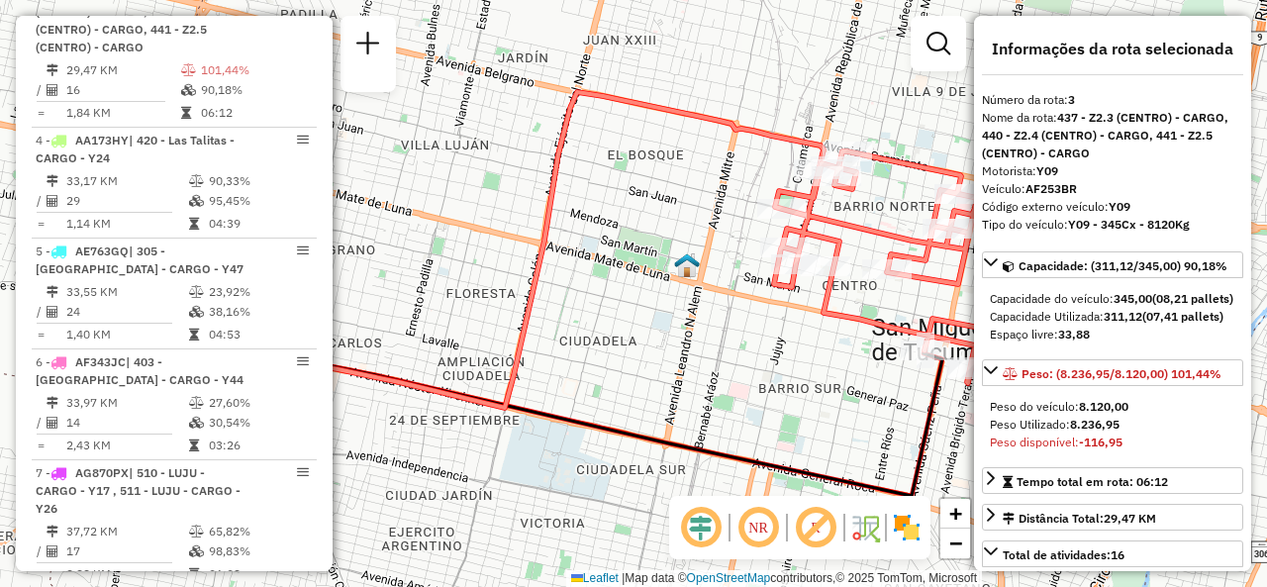
drag, startPoint x: 662, startPoint y: 302, endPoint x: 503, endPoint y: 330, distance: 161.9
click at [515, 329] on div "Janela de atendimento Grade de atendimento Capacidade Transportadoras Veículos …" at bounding box center [633, 293] width 1267 height 587
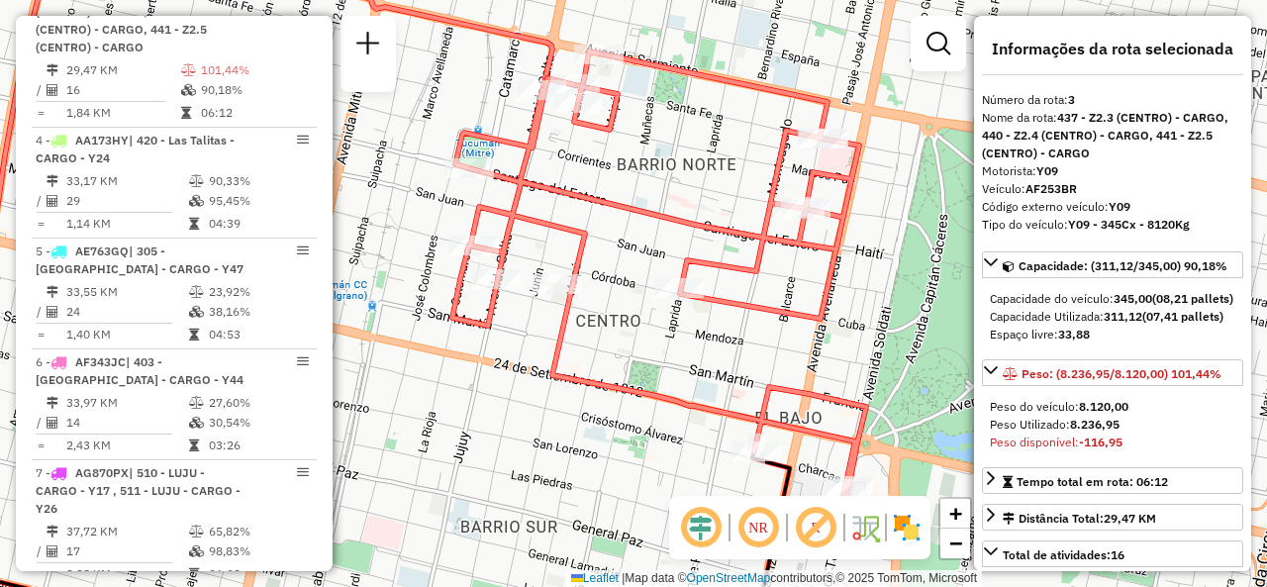
drag, startPoint x: 712, startPoint y: 315, endPoint x: 570, endPoint y: 357, distance: 148.7
click at [570, 357] on div "Janela de atendimento Grade de atendimento Capacidade Transportadoras Veículos …" at bounding box center [633, 293] width 1267 height 587
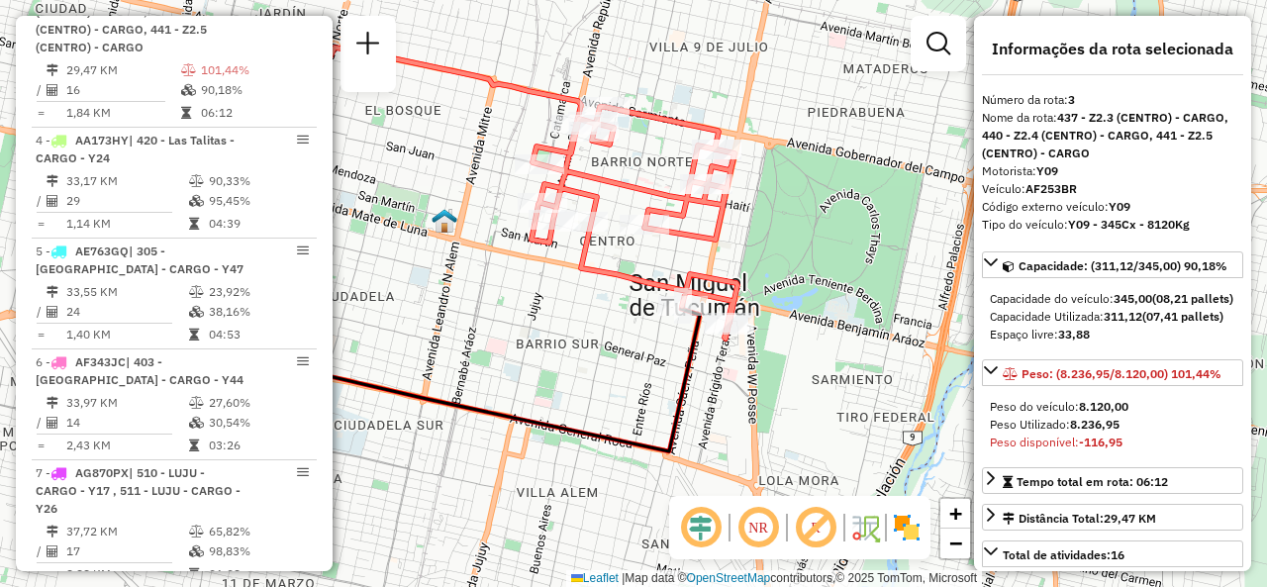
drag, startPoint x: 650, startPoint y: 228, endPoint x: 643, endPoint y: 264, distance: 37.3
click at [643, 264] on div "Janela de atendimento Grade de atendimento Capacidade Transportadoras Veículos …" at bounding box center [633, 293] width 1267 height 587
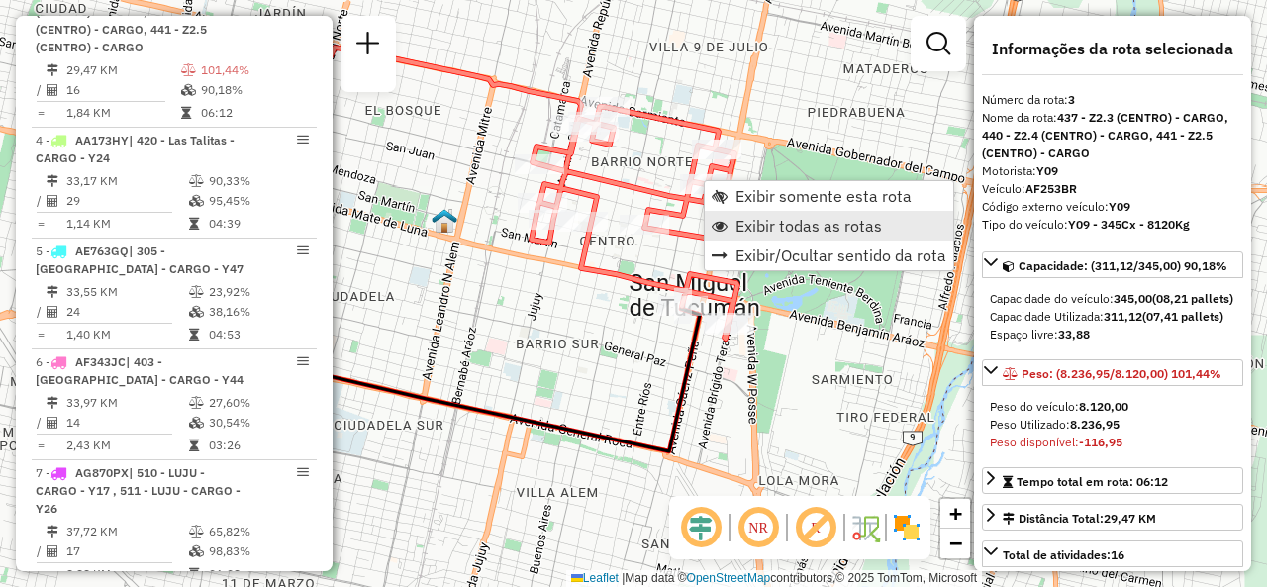
click at [728, 222] on link "Exibir todas as rotas" at bounding box center [829, 226] width 248 height 30
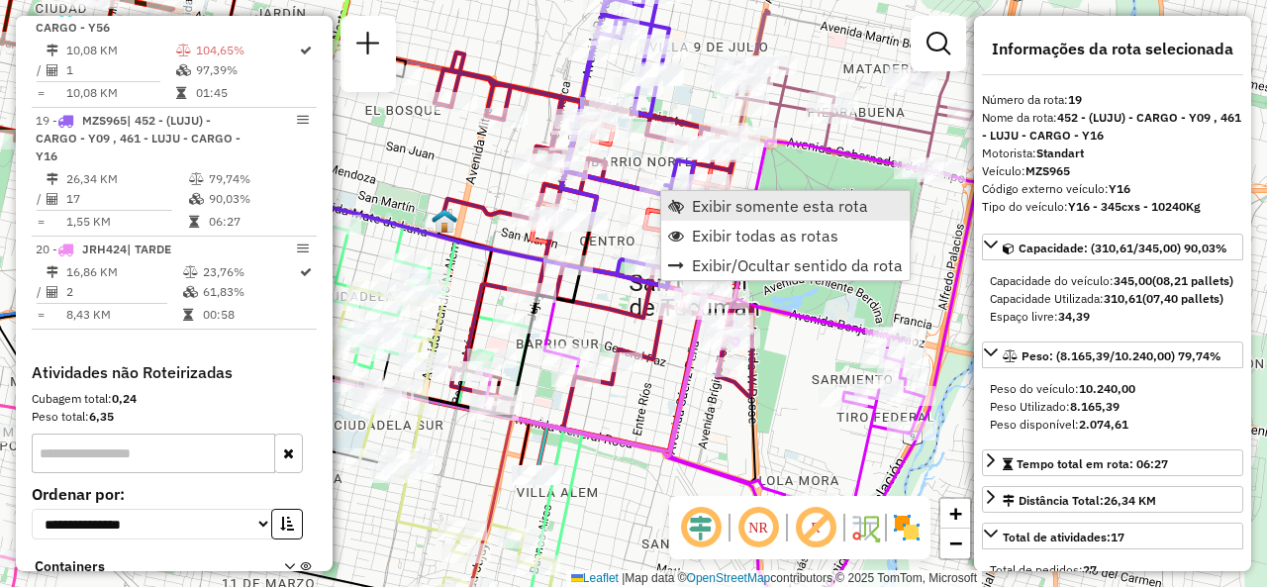
scroll to position [3049, 0]
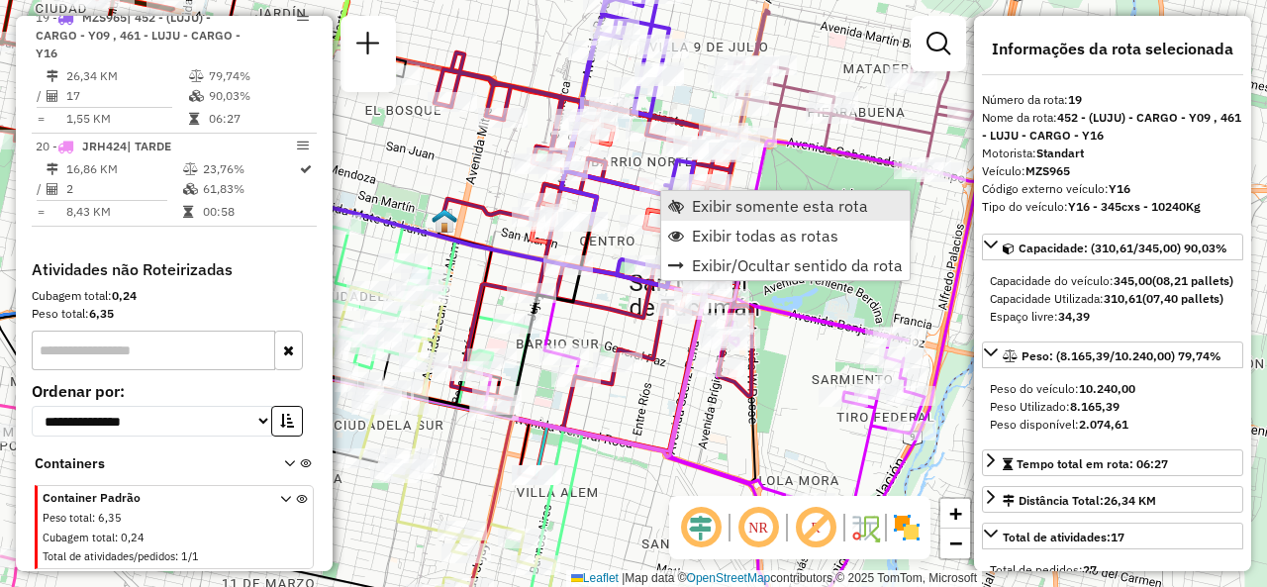
click at [685, 201] on link "Exibir somente esta rota" at bounding box center [785, 206] width 248 height 30
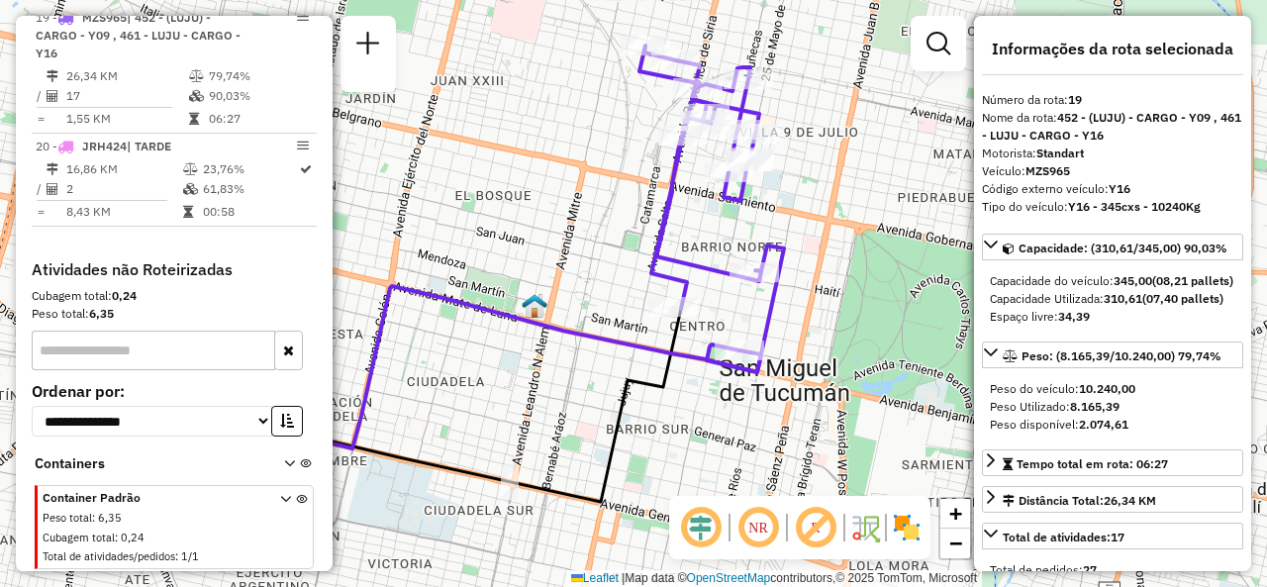
drag, startPoint x: 807, startPoint y: 250, endPoint x: 639, endPoint y: 229, distance: 169.6
click at [639, 229] on div "Janela de atendimento Grade de atendimento Capacidade Transportadoras Veículos …" at bounding box center [633, 293] width 1267 height 587
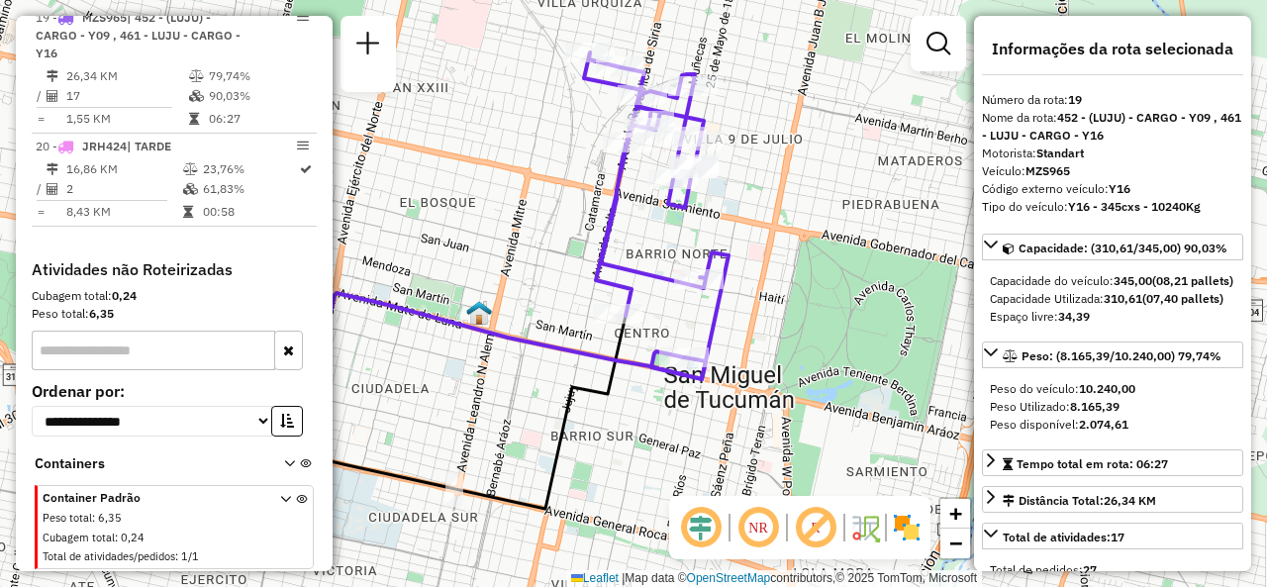
drag, startPoint x: 733, startPoint y: 232, endPoint x: 679, endPoint y: 238, distance: 54.9
click at [679, 238] on div "Janela de atendimento Grade de atendimento Capacidade Transportadoras Veículos …" at bounding box center [633, 293] width 1267 height 587
